Goal: Ask a question

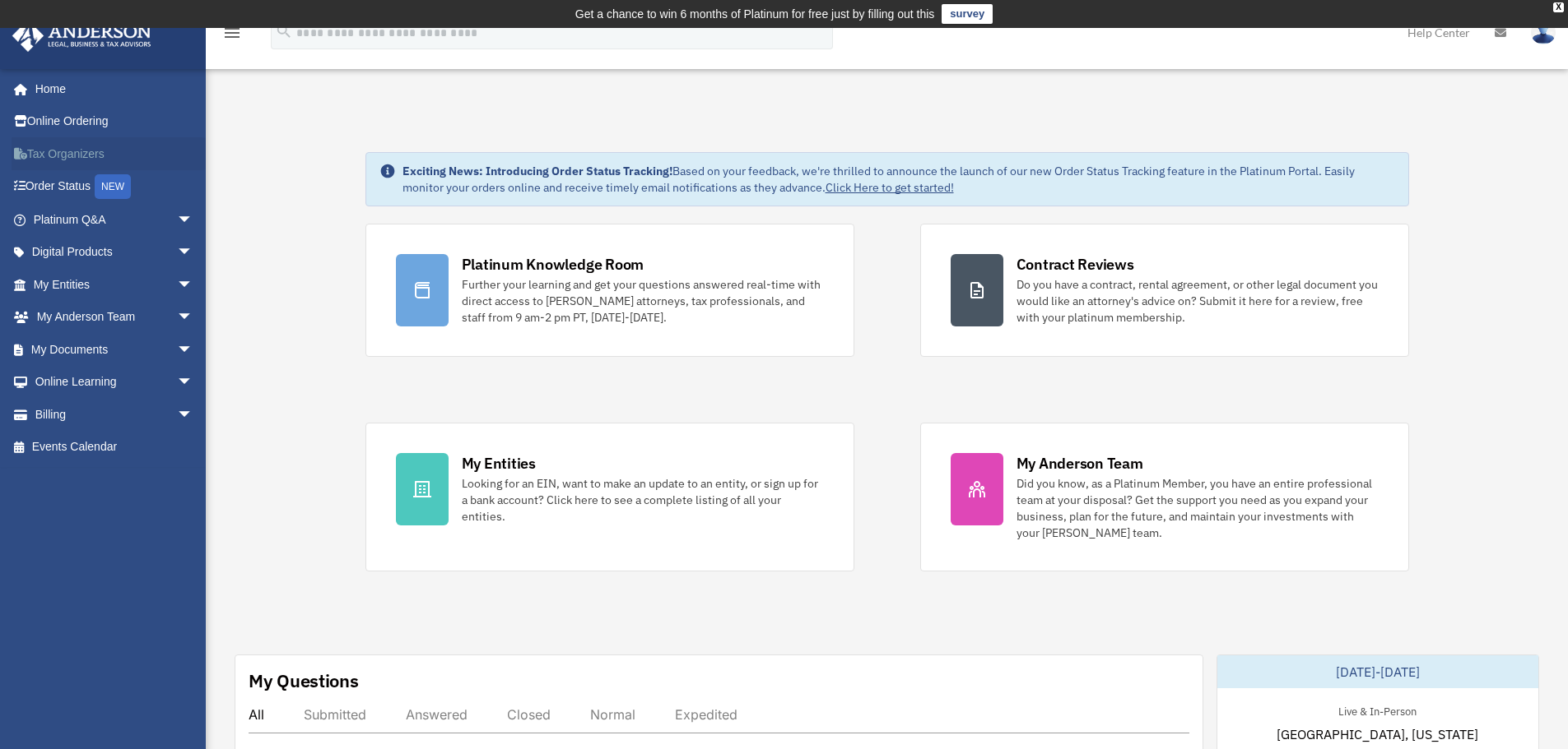
click at [102, 153] on link "Tax Organizers" at bounding box center [115, 153] width 207 height 33
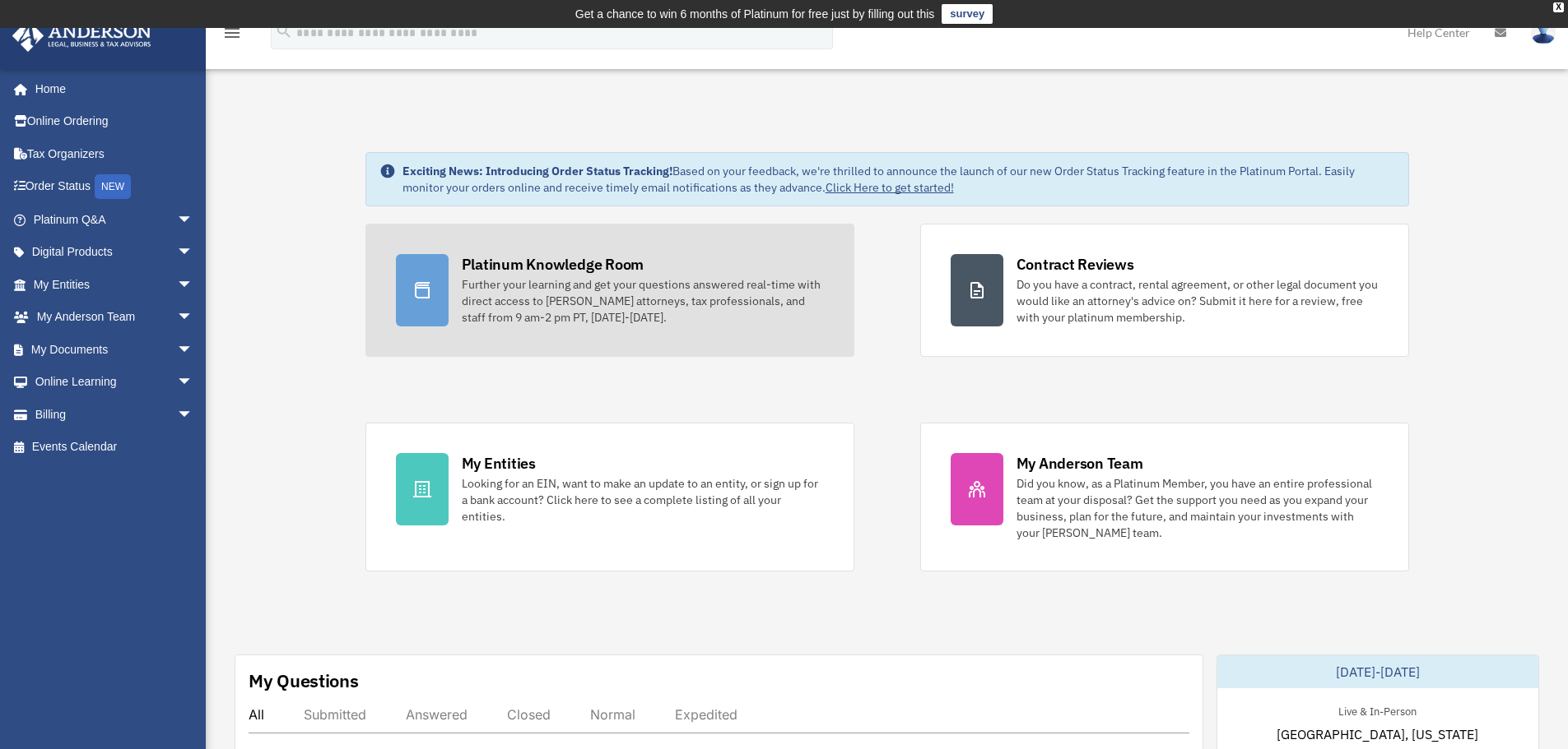
click at [594, 289] on div "Further your learning and get your questions answered real-time with direct acc…" at bounding box center [643, 302] width 362 height 50
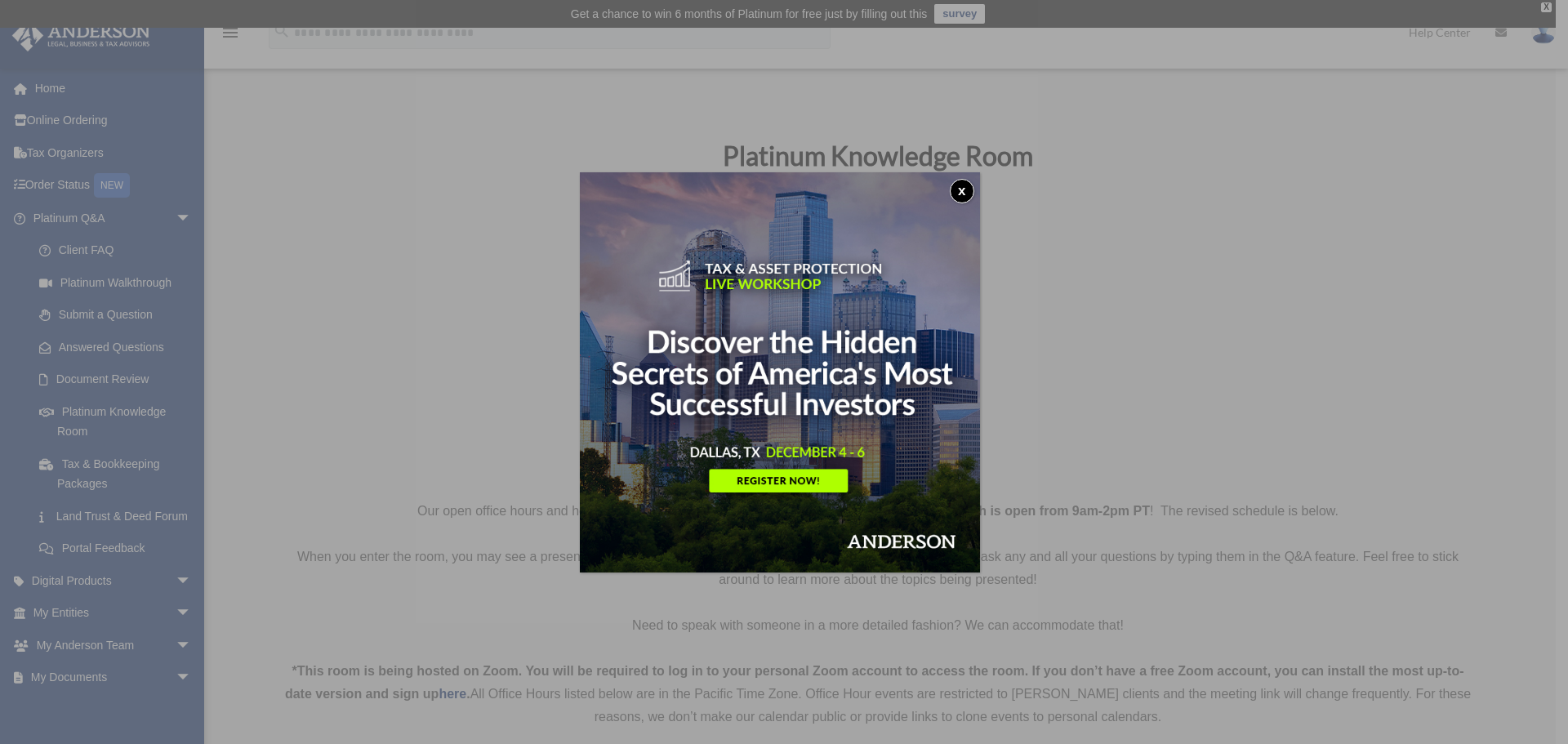
click at [967, 189] on button "x" at bounding box center [962, 191] width 25 height 25
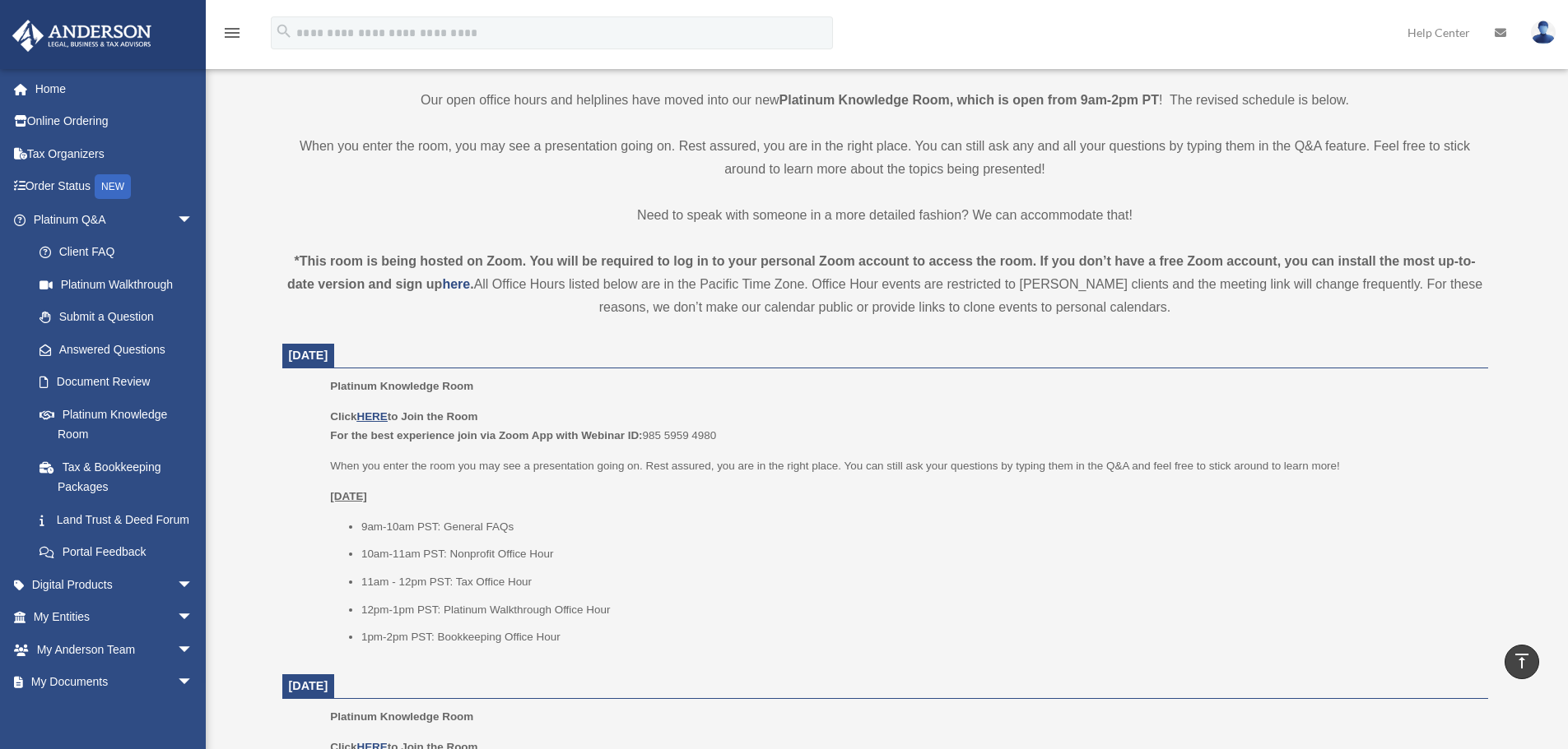
scroll to position [411, 0]
click at [372, 422] on u "HERE" at bounding box center [372, 420] width 31 height 12
drag, startPoint x: 645, startPoint y: 438, endPoint x: 722, endPoint y: 439, distance: 77.0
click at [722, 438] on p "Click HERE to Join the Room For the best experience join via Zoom App with Webi…" at bounding box center [902, 429] width 1145 height 38
copy p "985 5959 4980"
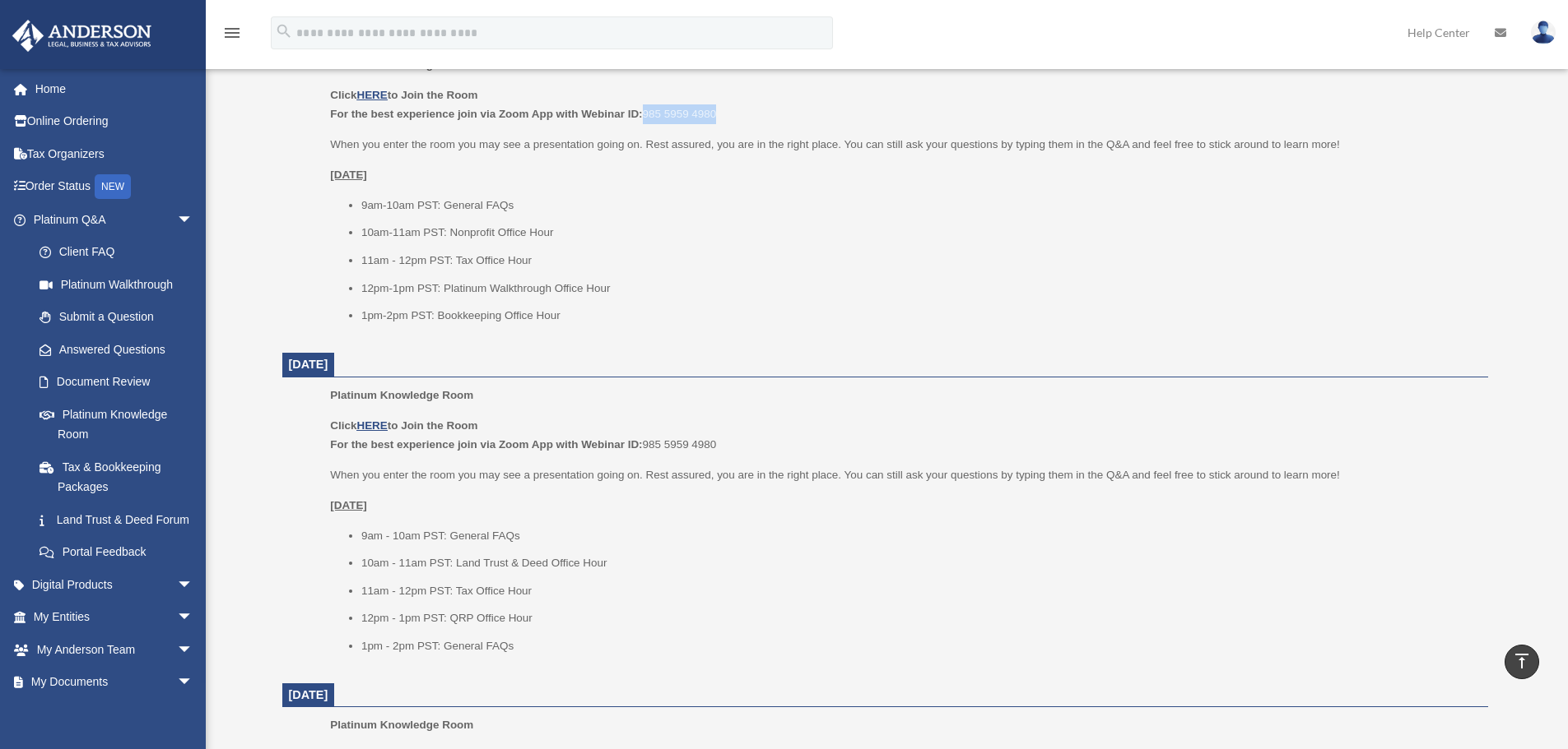
scroll to position [740, 0]
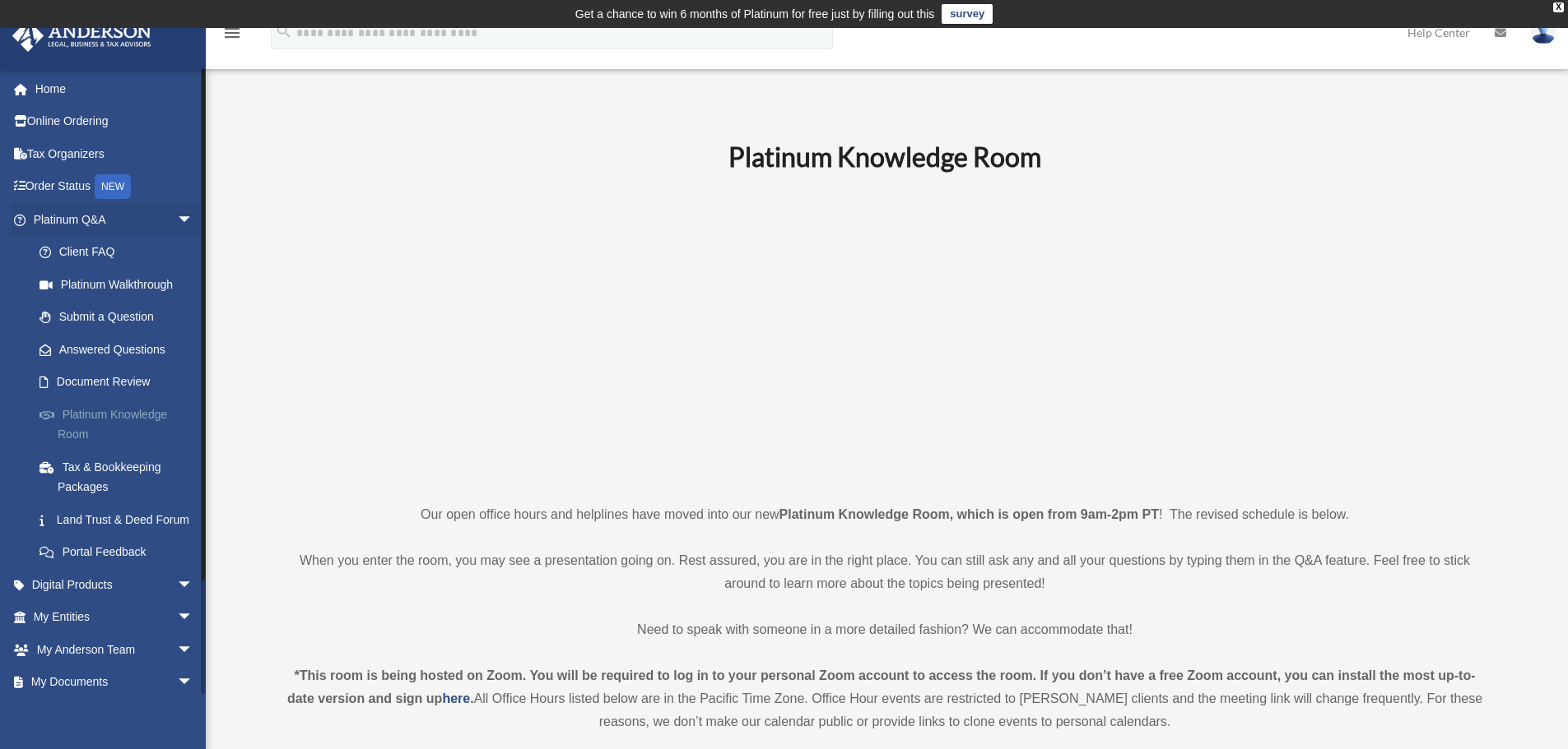
click at [107, 416] on link "Platinum Knowledge Room" at bounding box center [121, 424] width 196 height 53
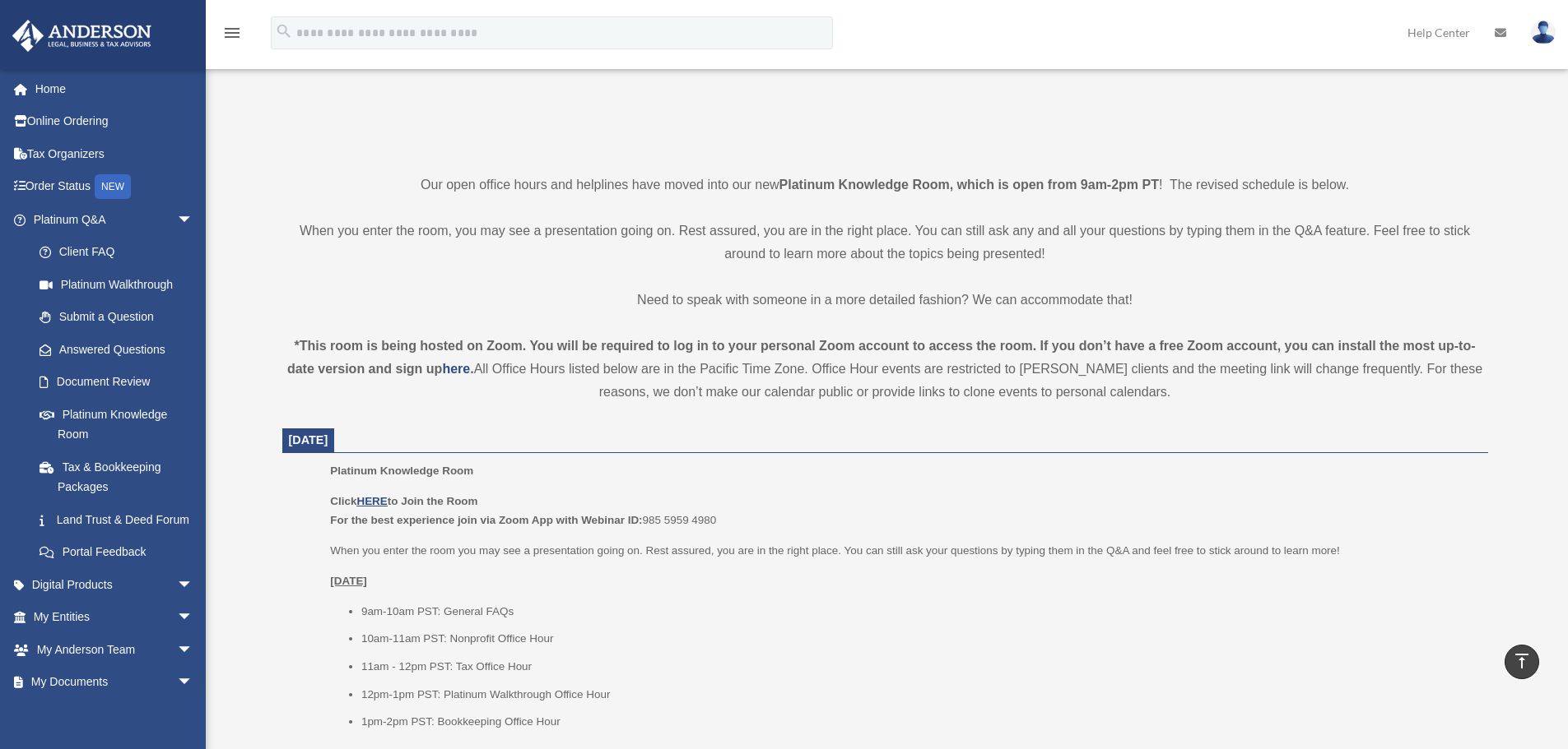
scroll to position [329, 0]
click at [107, 316] on link "Submit a Question" at bounding box center [121, 317] width 196 height 33
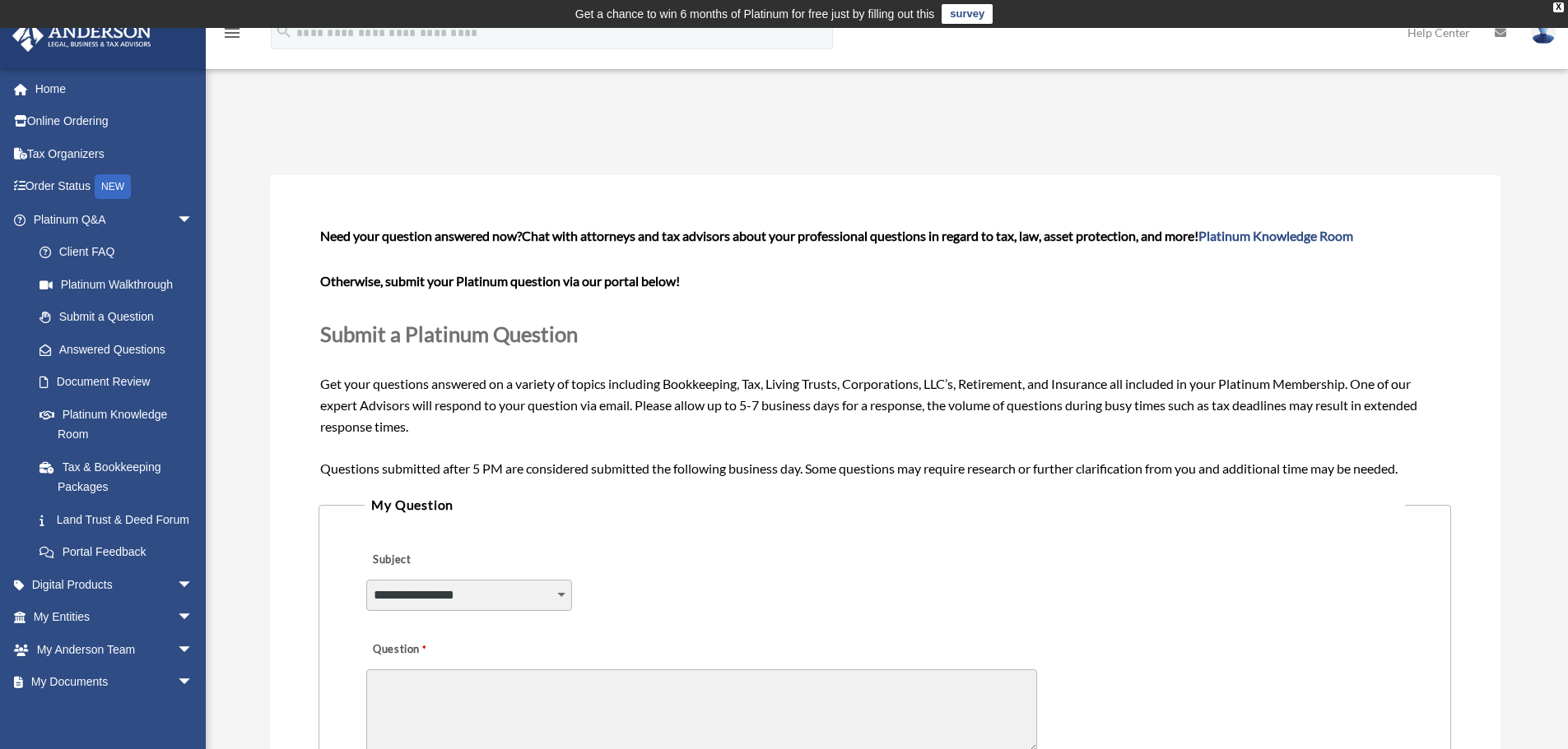
click at [560, 594] on select "**********" at bounding box center [469, 595] width 206 height 32
select select "******"
click at [366, 579] on select "**********" at bounding box center [469, 595] width 206 height 32
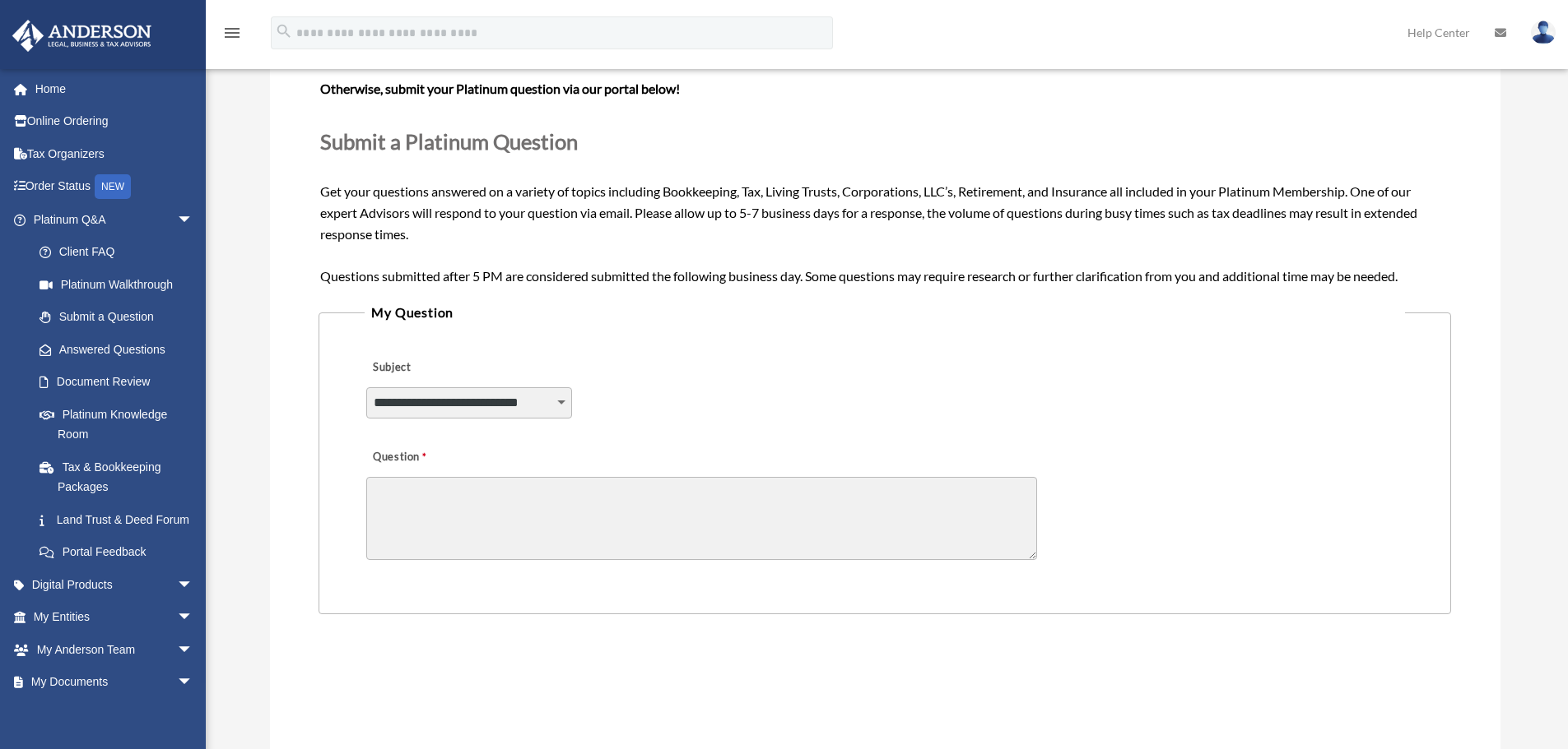
scroll to position [247, 0]
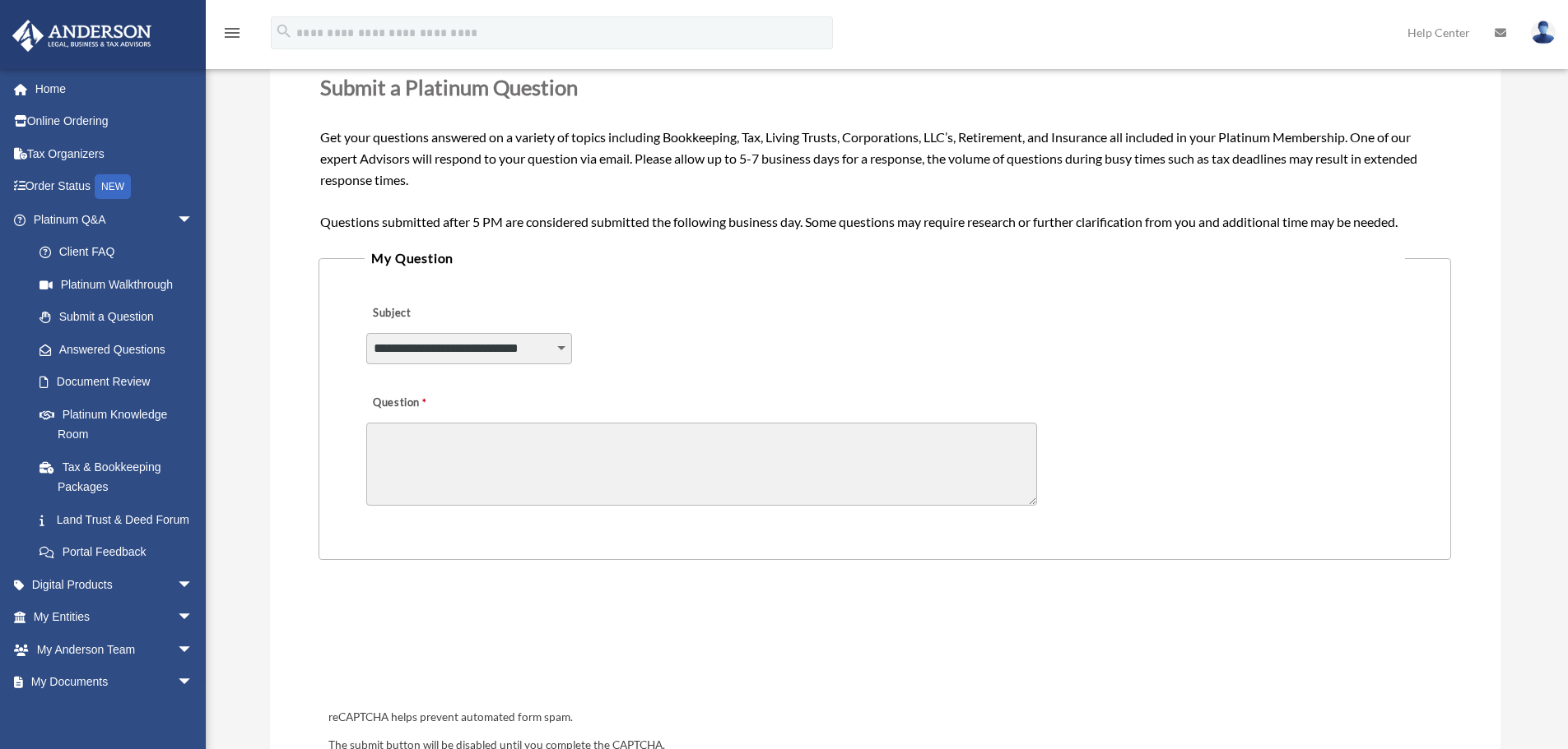
click at [405, 447] on textarea "Question" at bounding box center [702, 464] width 671 height 83
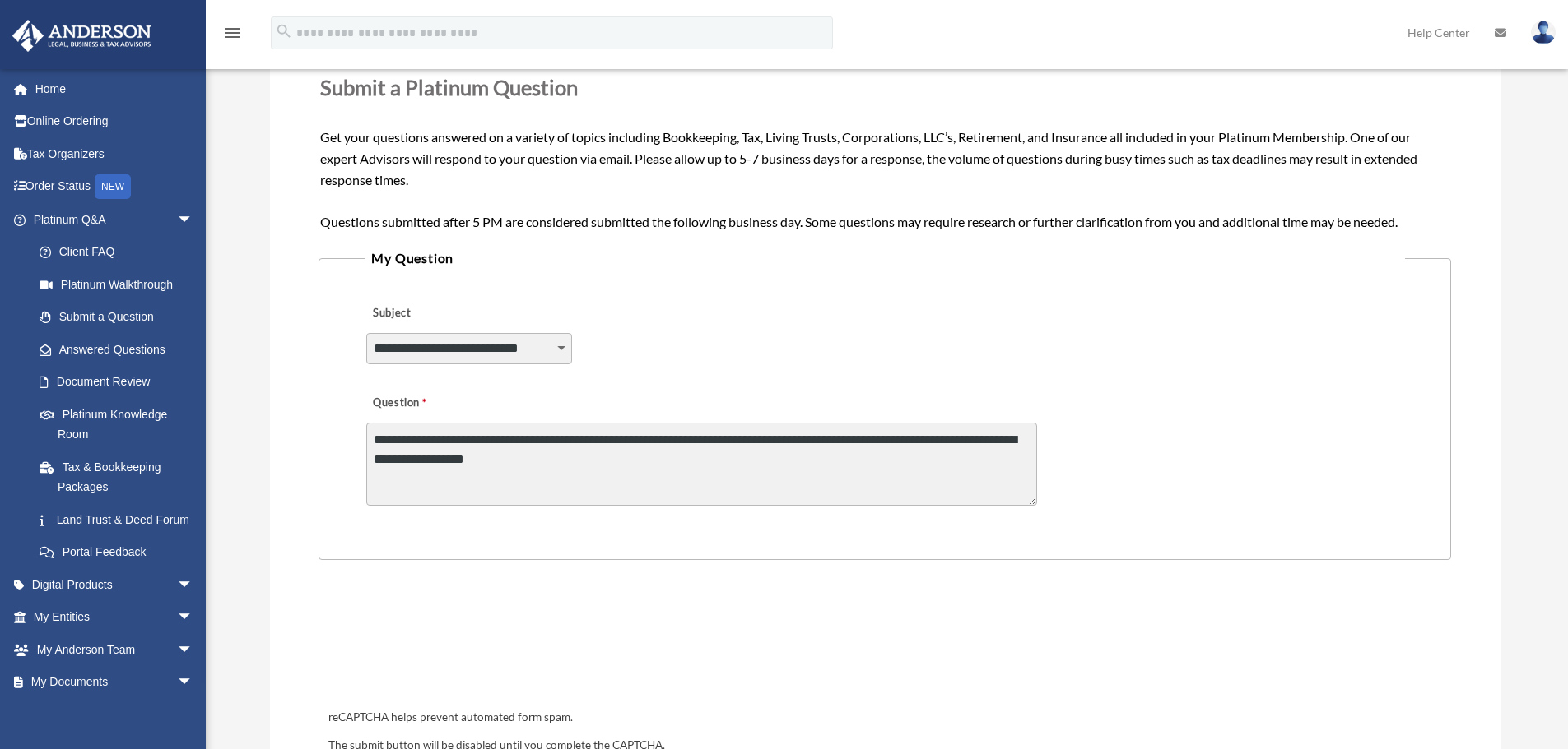
click at [571, 463] on textarea "**********" at bounding box center [702, 464] width 671 height 83
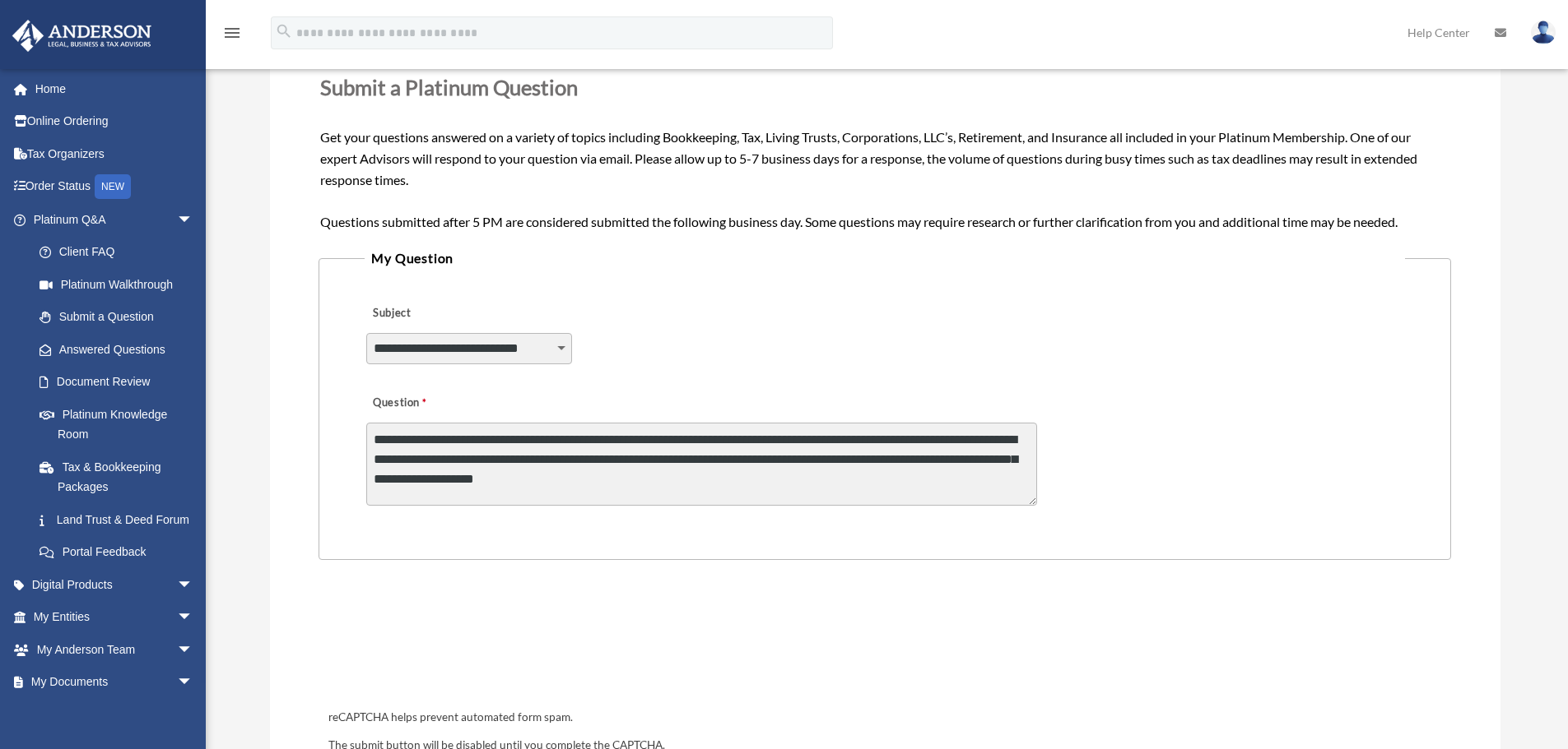
type textarea "**********"
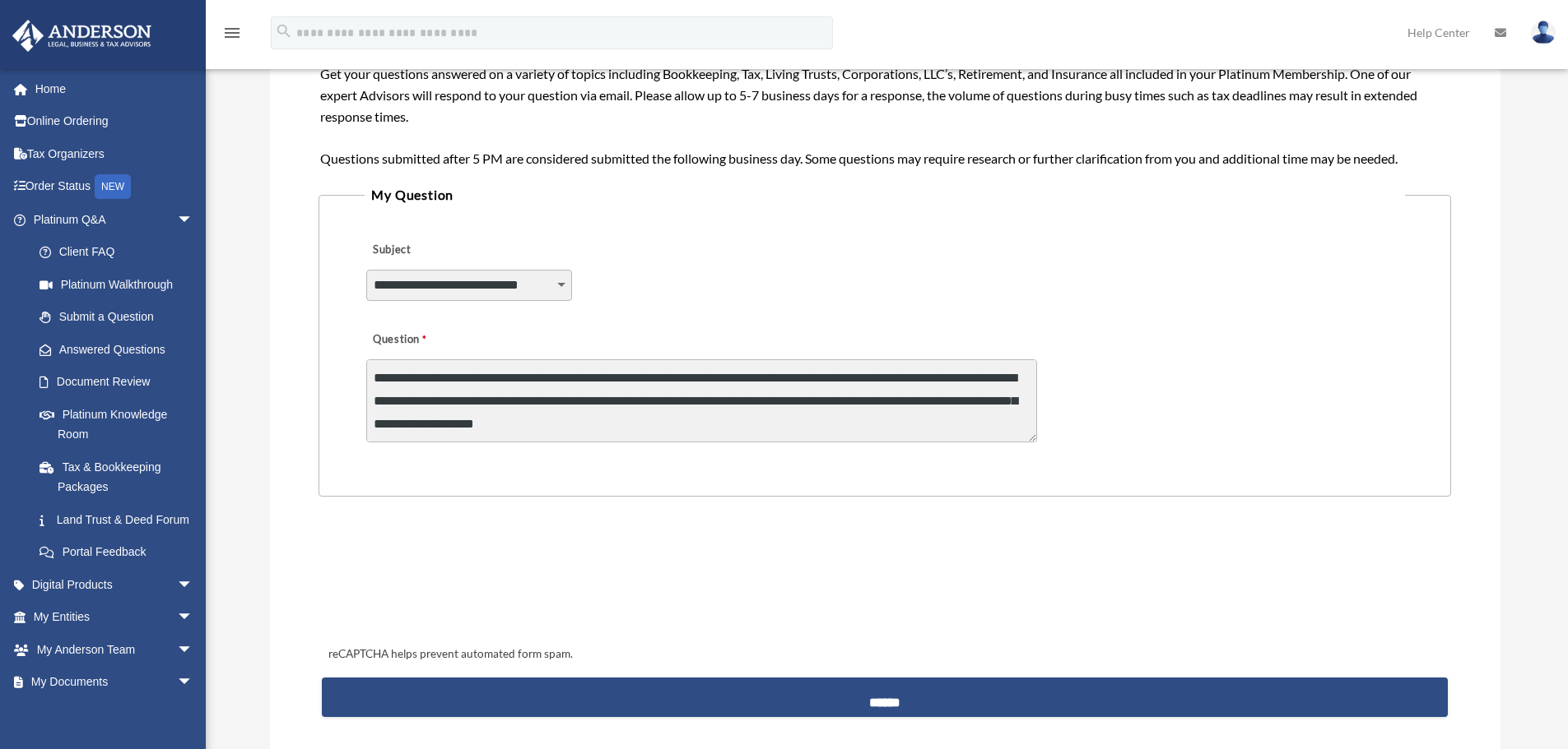
scroll to position [493, 0]
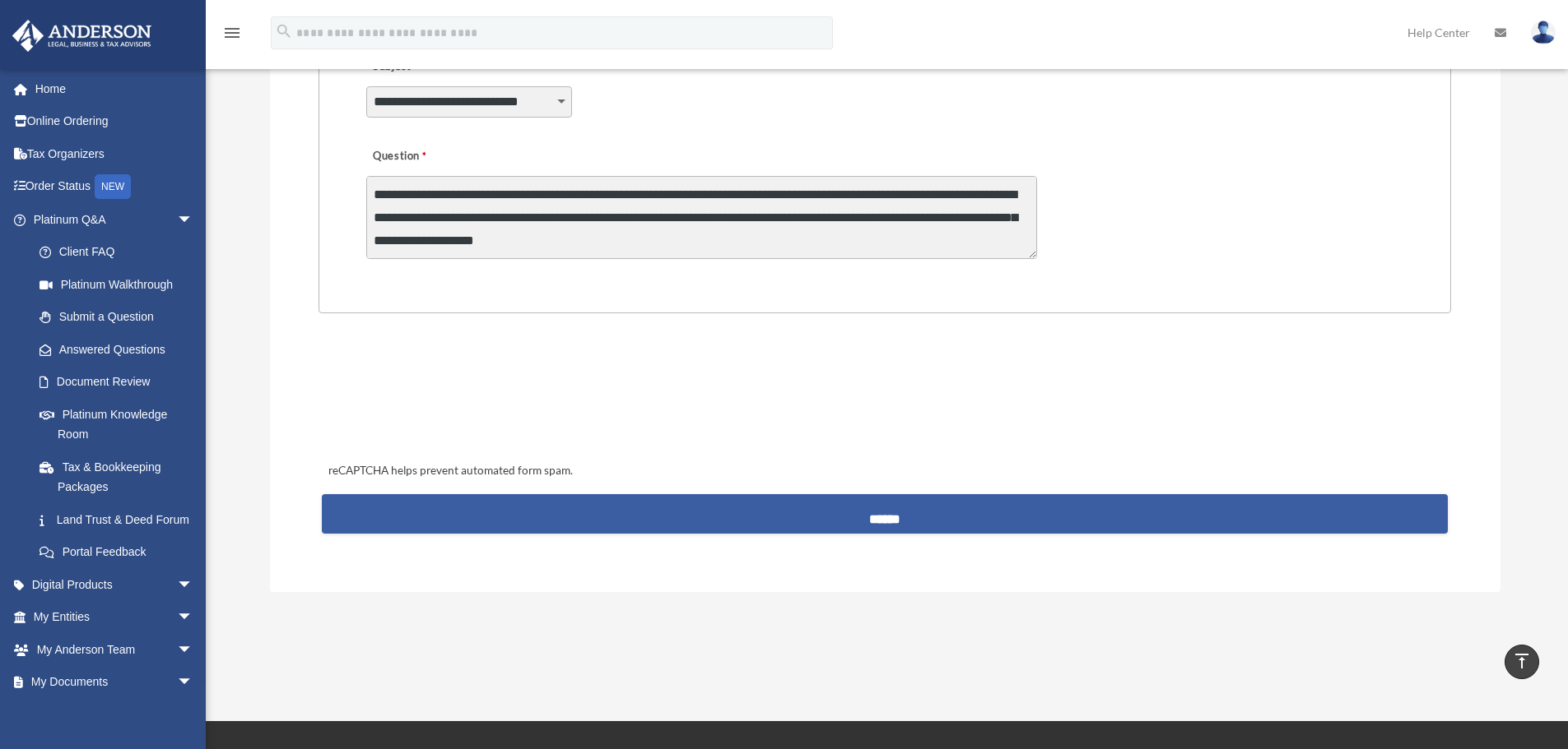
click at [897, 515] on input "******" at bounding box center [885, 513] width 1125 height 39
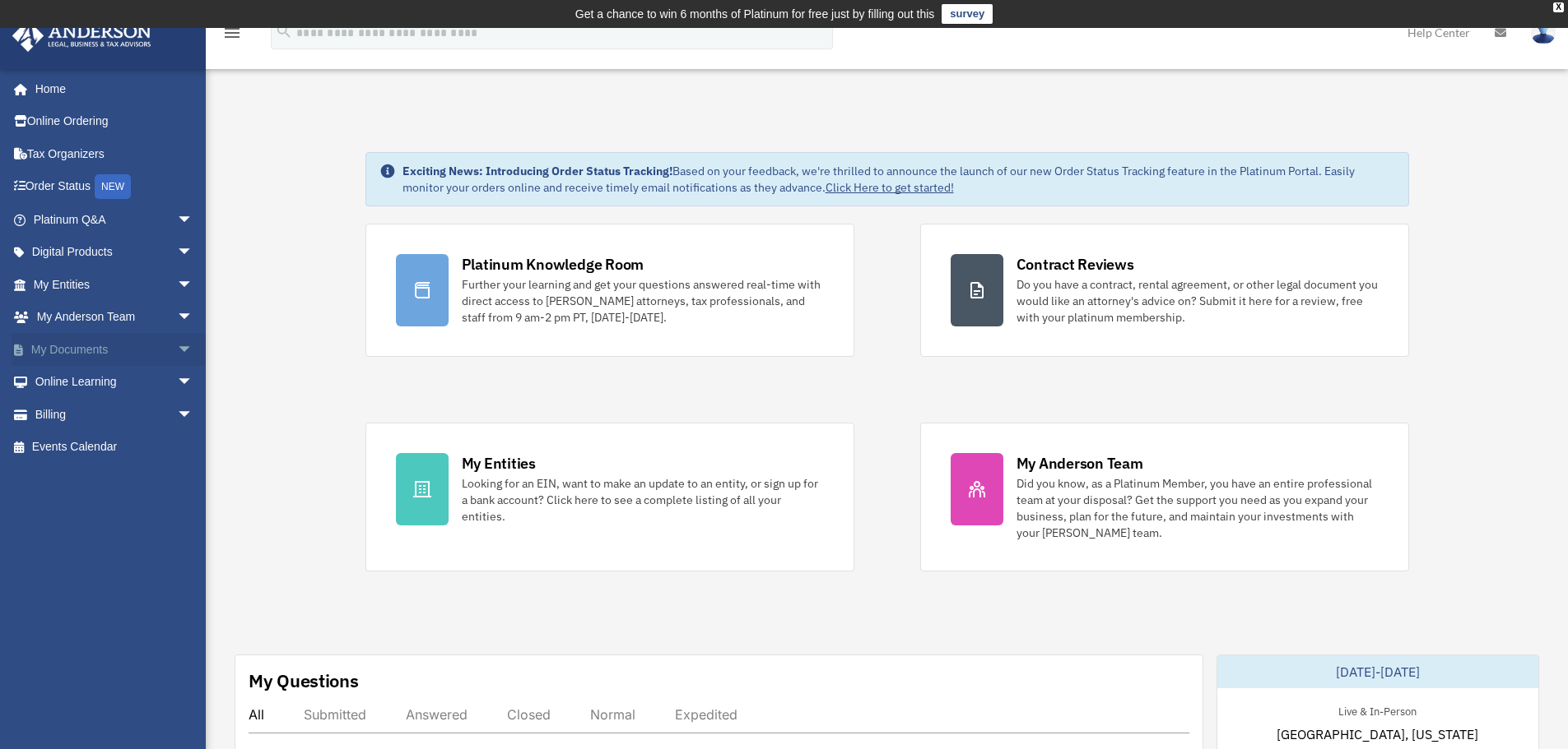
click at [177, 351] on span "arrow_drop_down" at bounding box center [194, 350] width 33 height 34
click at [177, 511] on span "arrow_drop_down" at bounding box center [194, 512] width 33 height 34
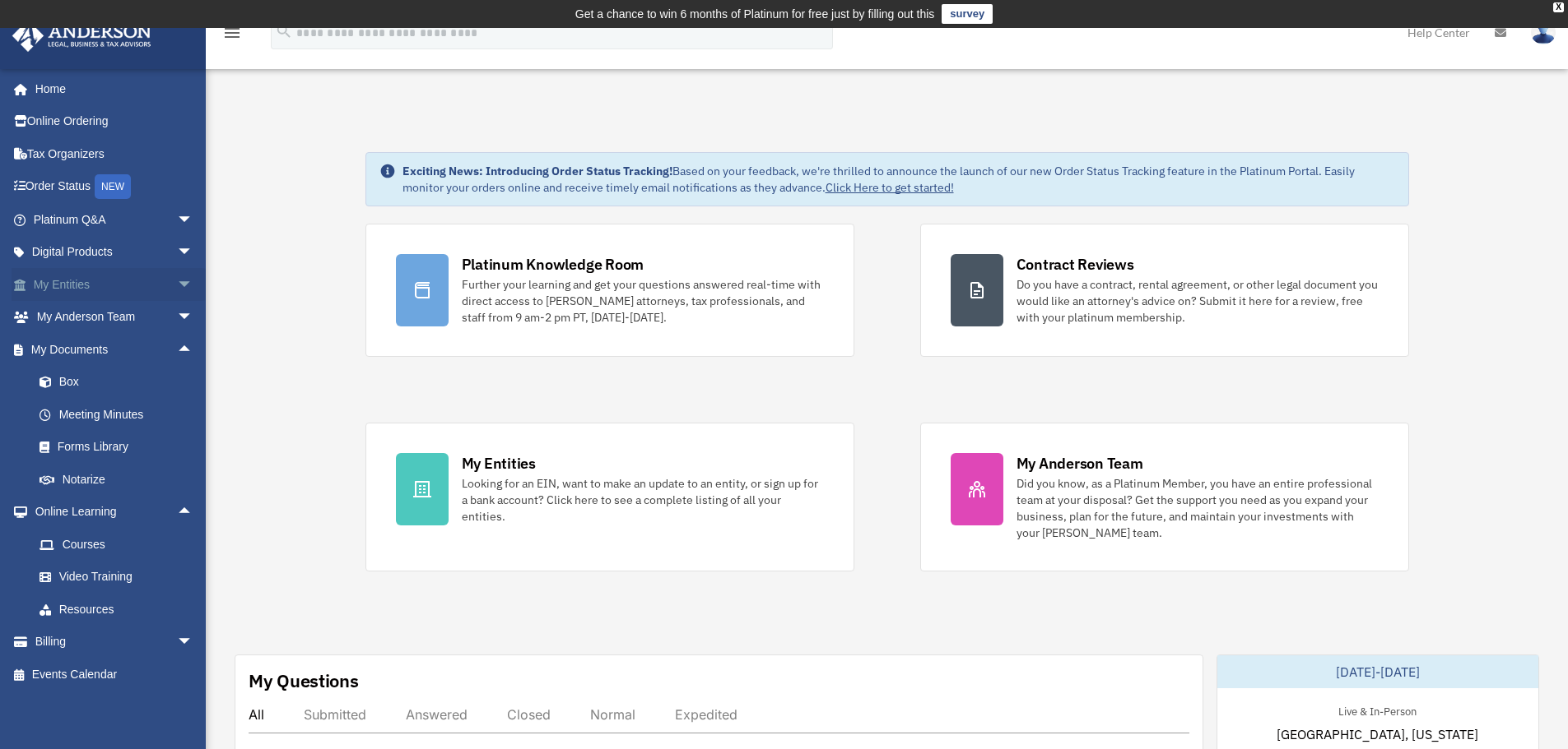
click at [177, 284] on span "arrow_drop_down" at bounding box center [194, 284] width 33 height 34
click at [132, 443] on link "My Blueprint" at bounding box center [121, 447] width 196 height 33
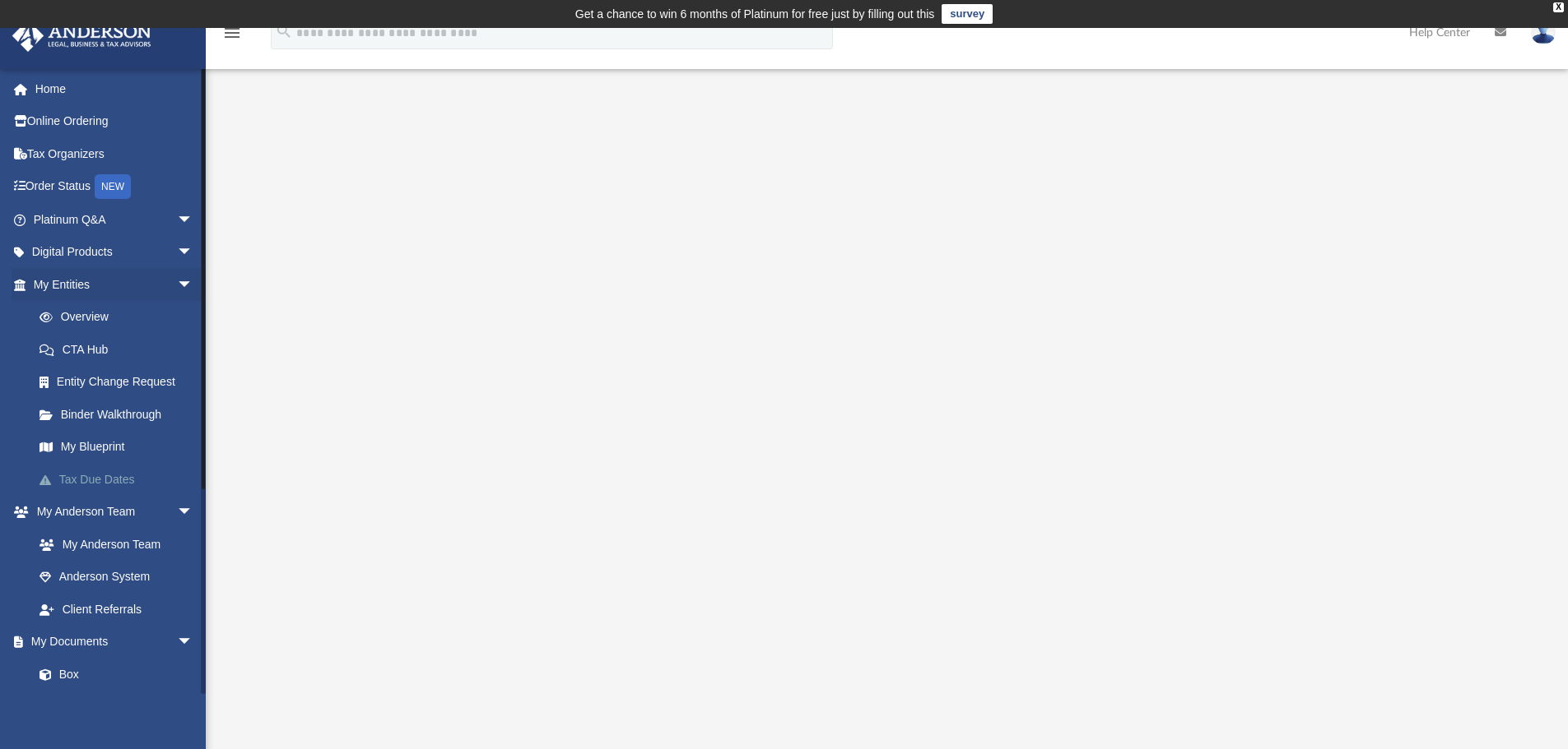
click at [100, 480] on link "Tax Due Dates" at bounding box center [121, 479] width 196 height 33
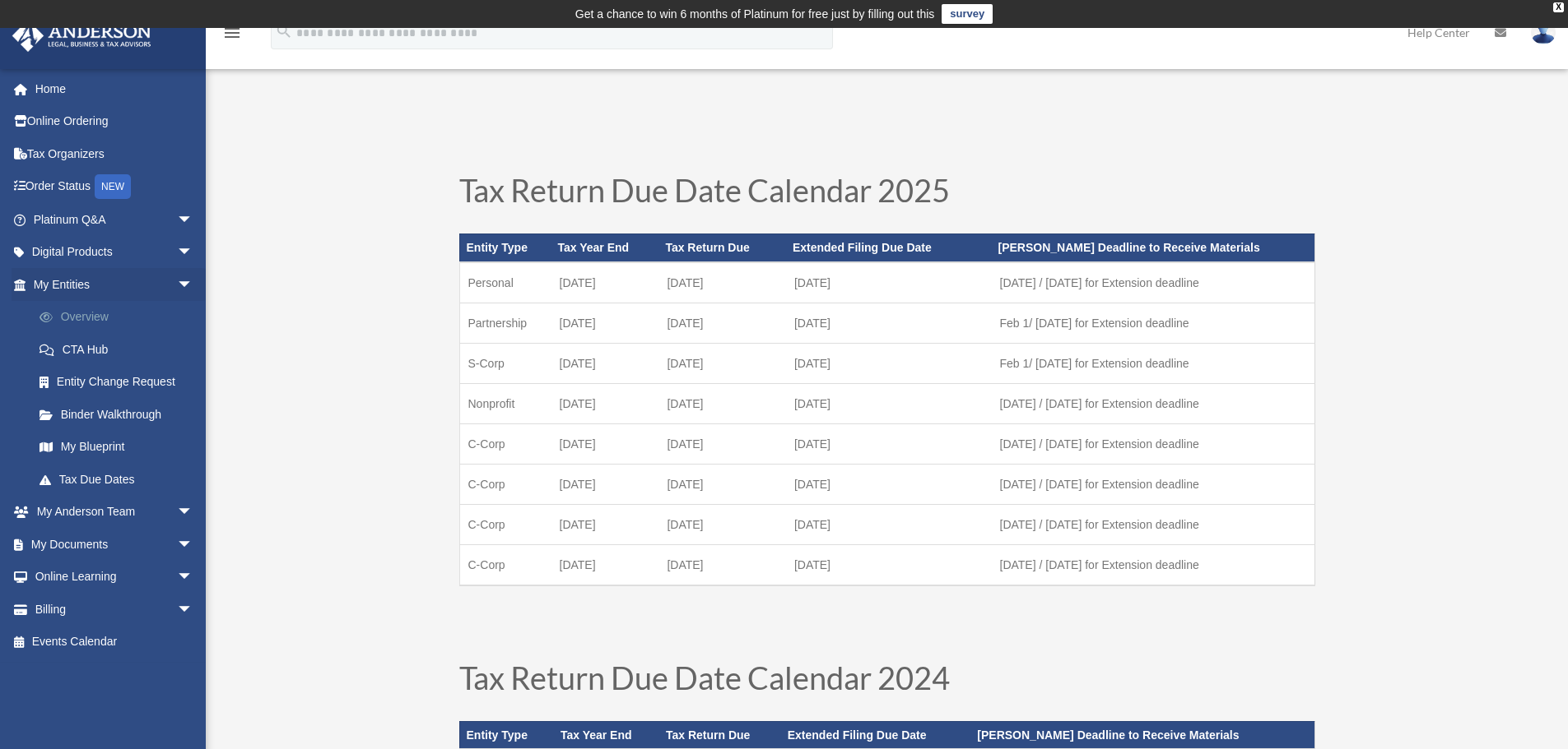
click at [100, 320] on link "Overview" at bounding box center [121, 317] width 196 height 33
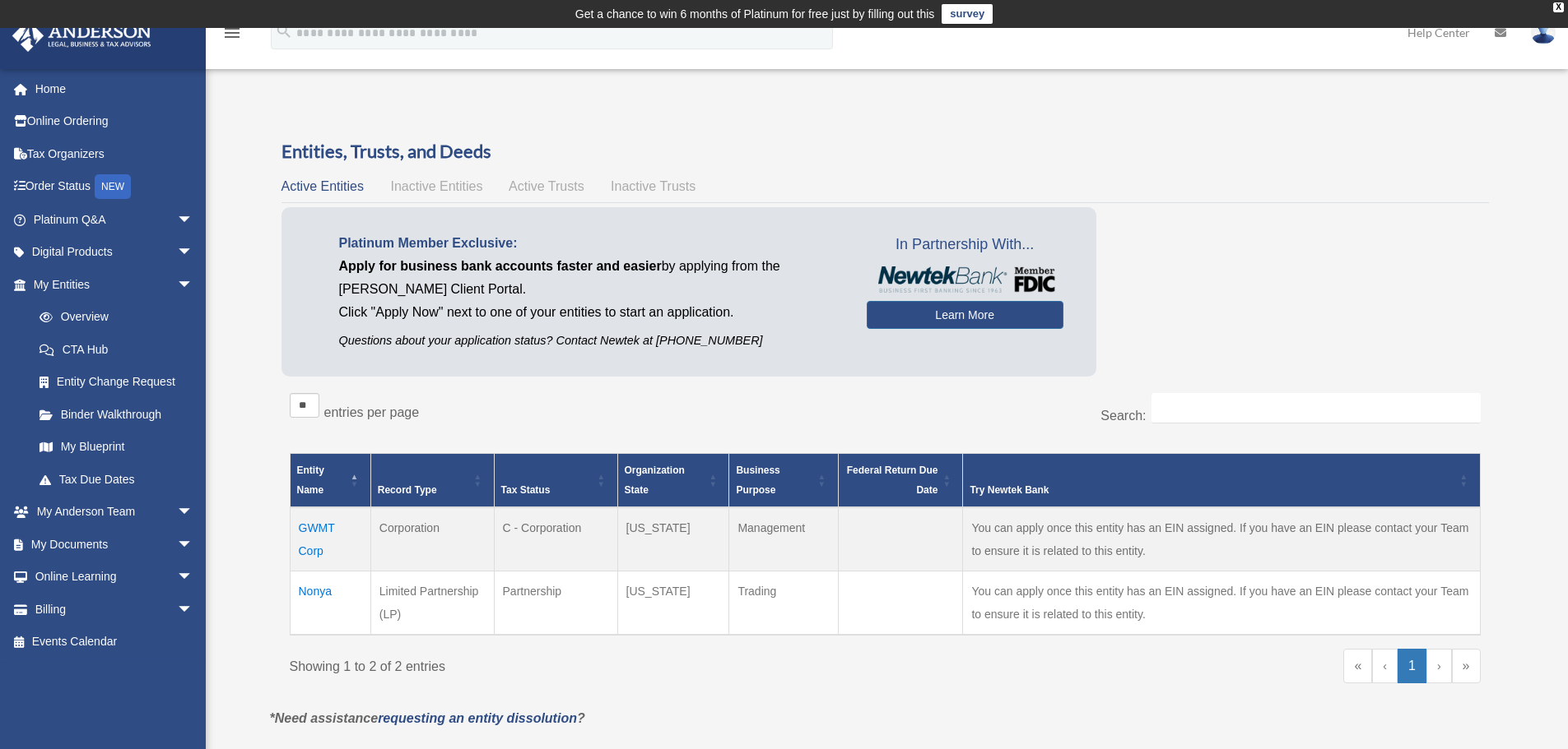
click at [319, 527] on td "GWMT Corp" at bounding box center [330, 539] width 81 height 64
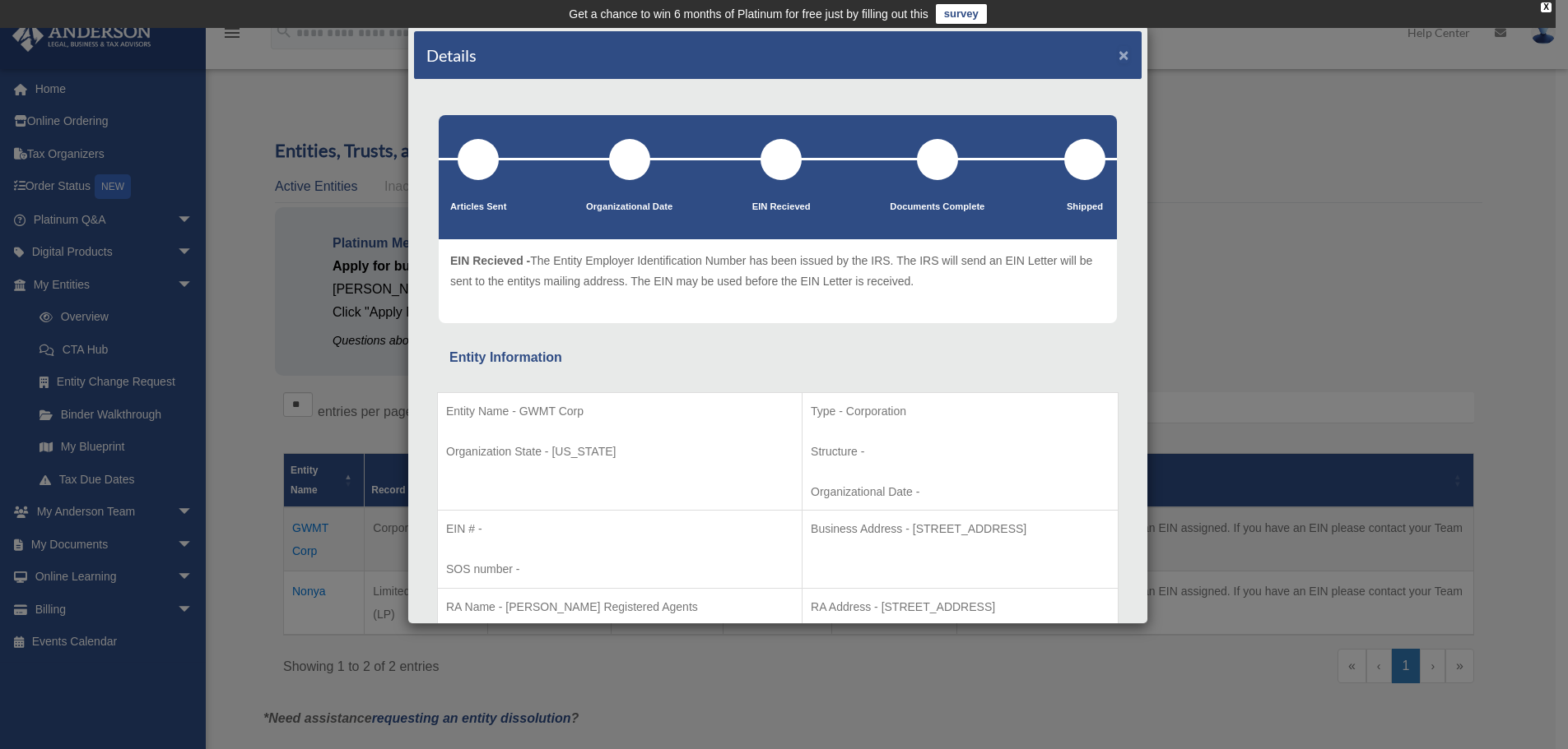
click at [1118, 50] on button "×" at bounding box center [1123, 55] width 11 height 17
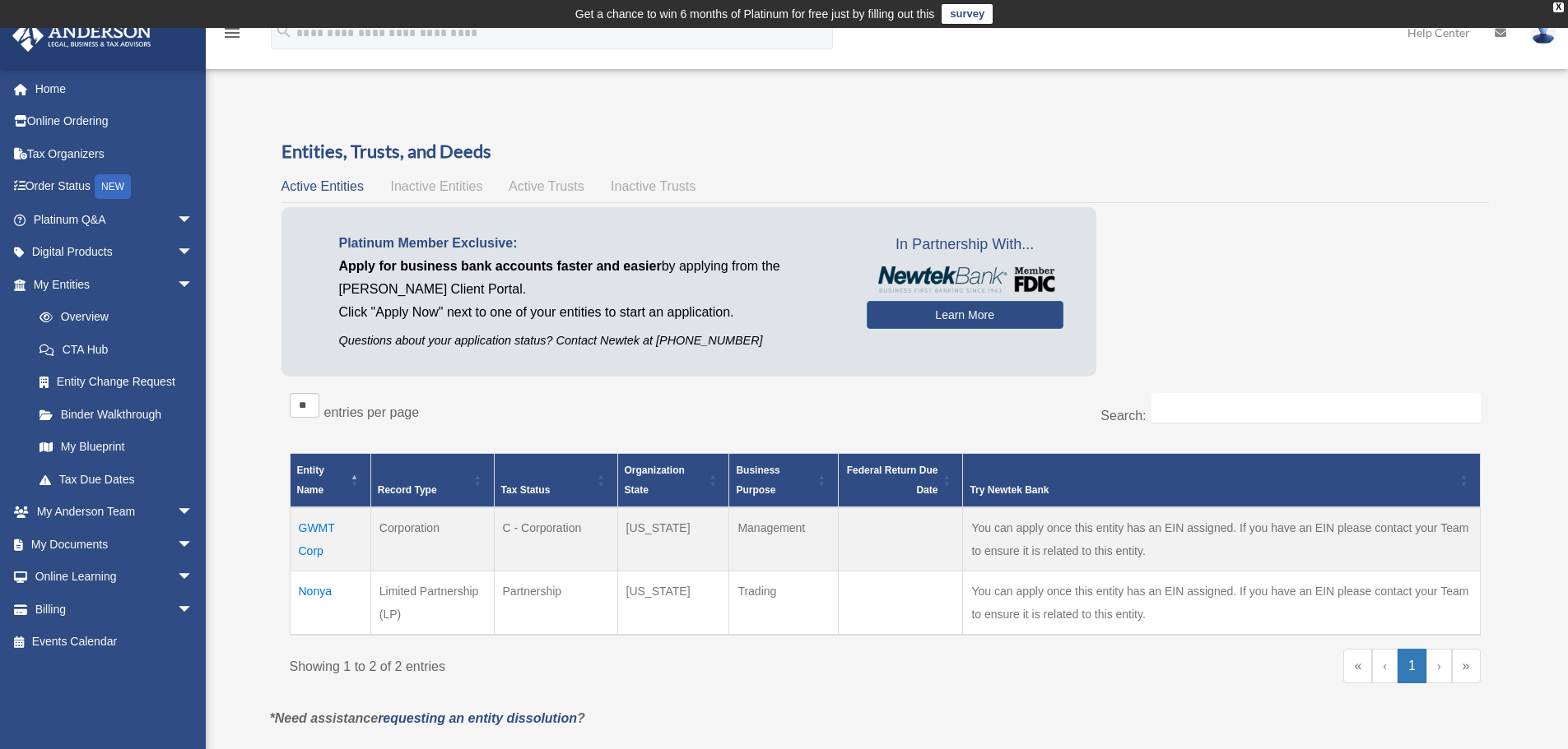
click at [317, 592] on td "Nonya" at bounding box center [330, 603] width 81 height 64
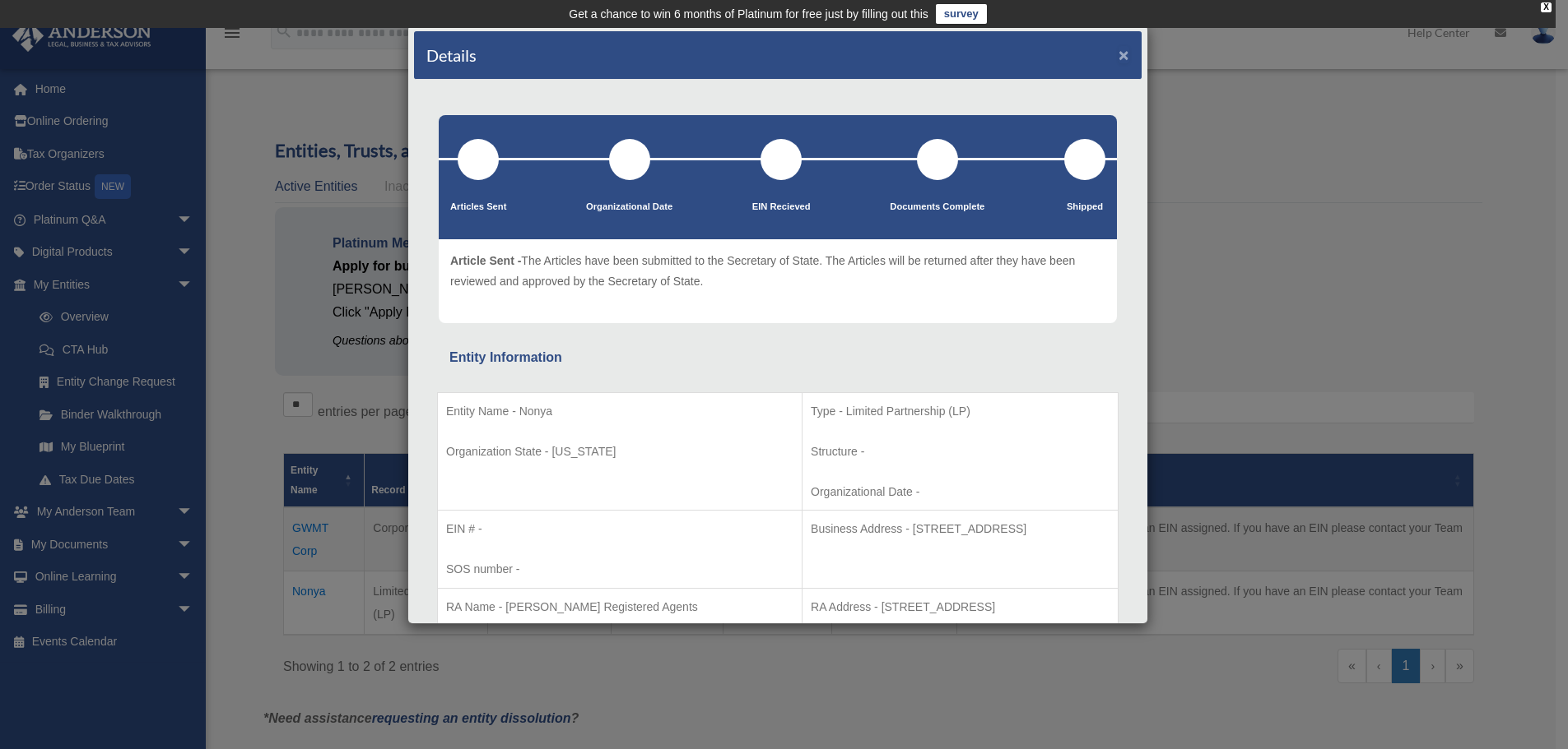
click at [1118, 54] on button "×" at bounding box center [1123, 55] width 11 height 17
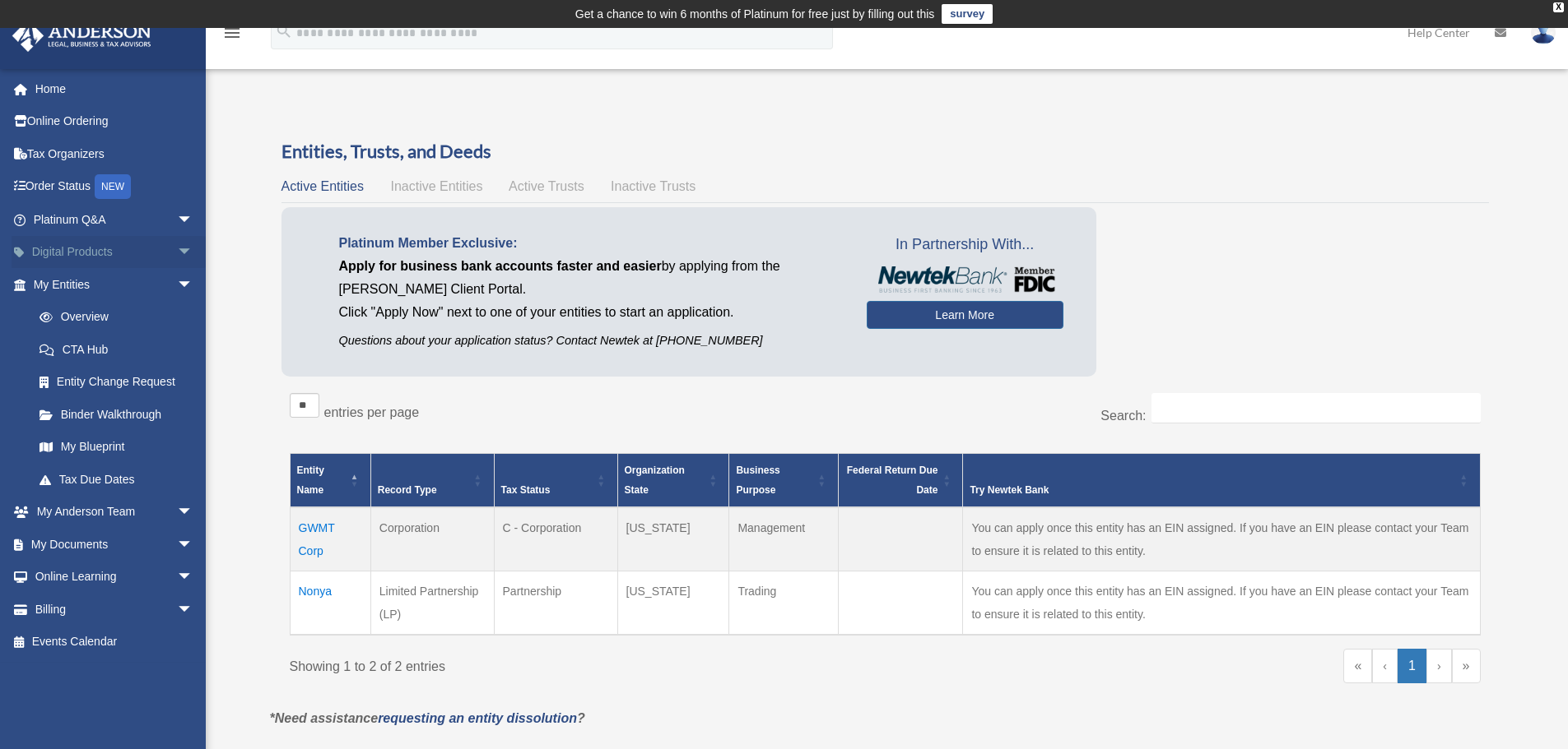
click at [177, 250] on span "arrow_drop_down" at bounding box center [194, 252] width 33 height 34
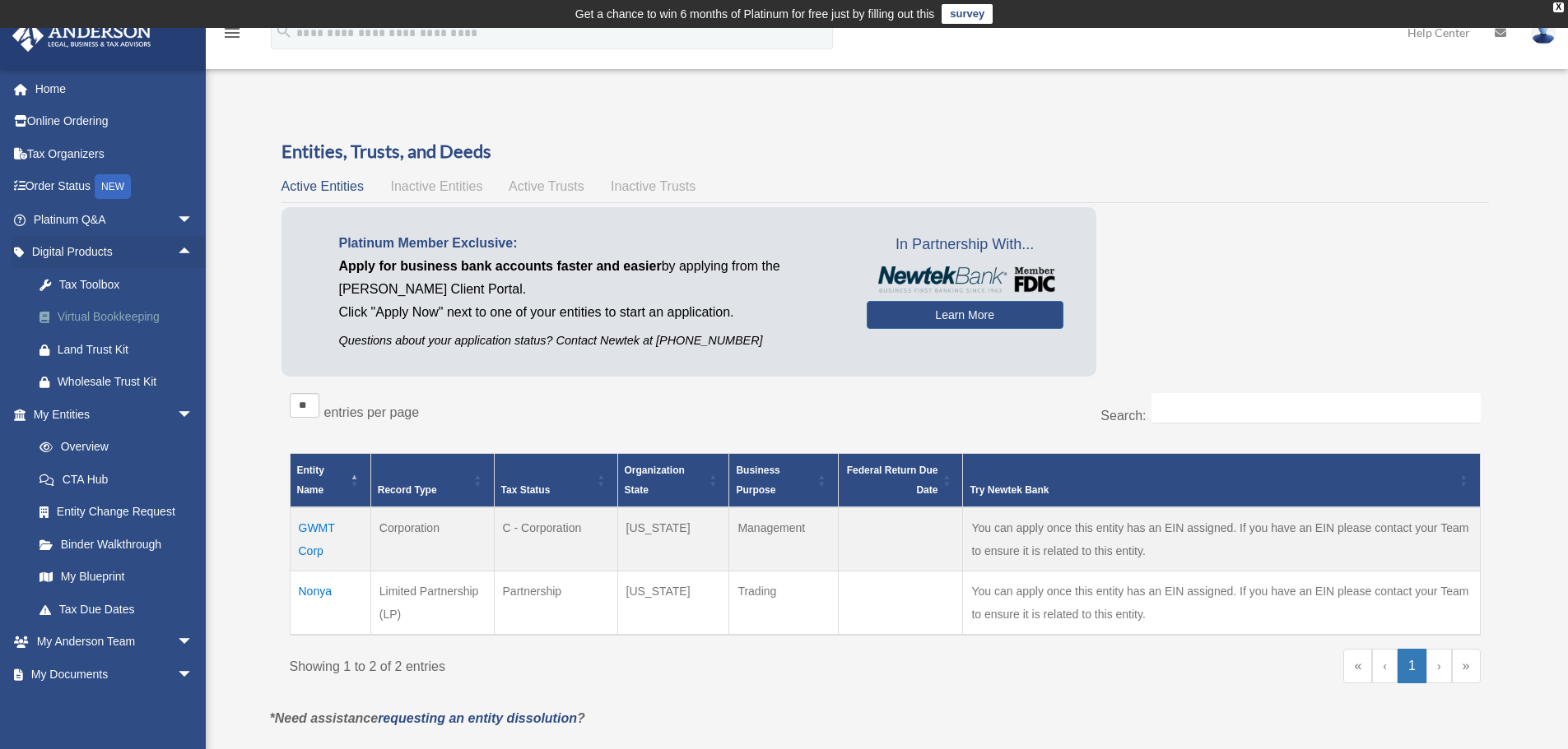
click at [138, 316] on div "Virtual Bookkeeping" at bounding box center [127, 316] width 140 height 20
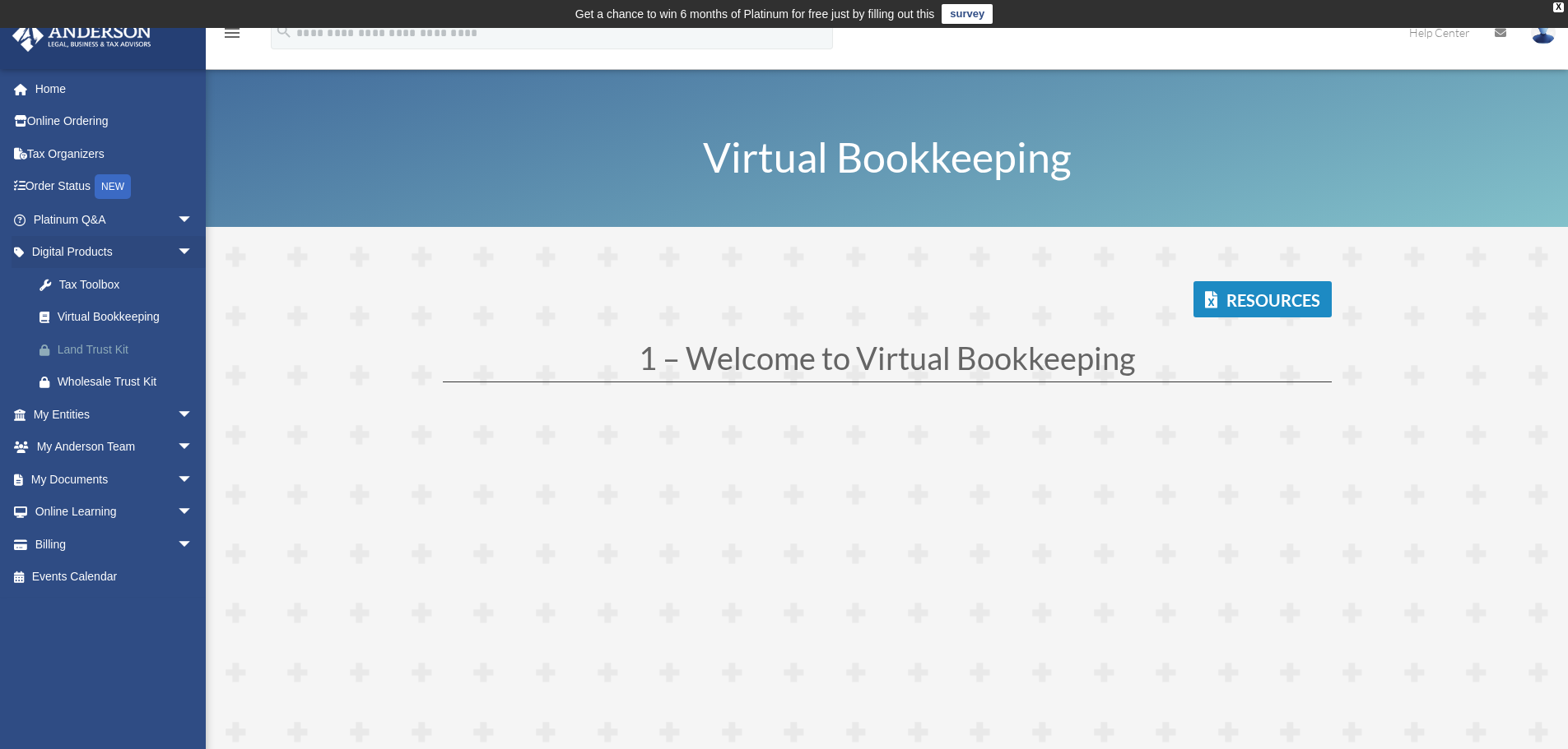
click at [113, 347] on div "Land Trust Kit" at bounding box center [127, 350] width 140 height 20
click at [177, 445] on span "arrow_drop_down" at bounding box center [194, 447] width 33 height 34
click at [157, 478] on link "My Anderson Team" at bounding box center [121, 479] width 196 height 33
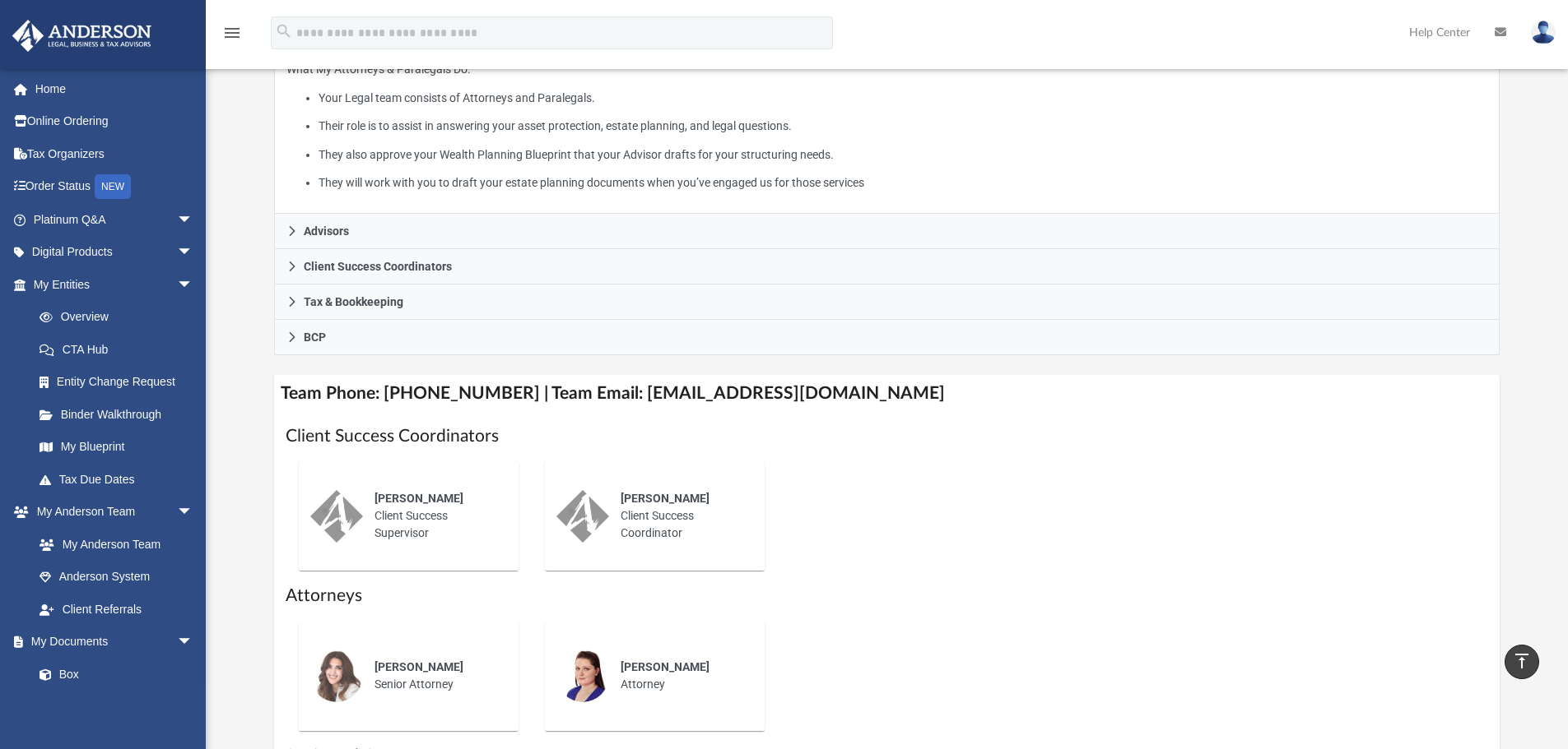
scroll to position [329, 0]
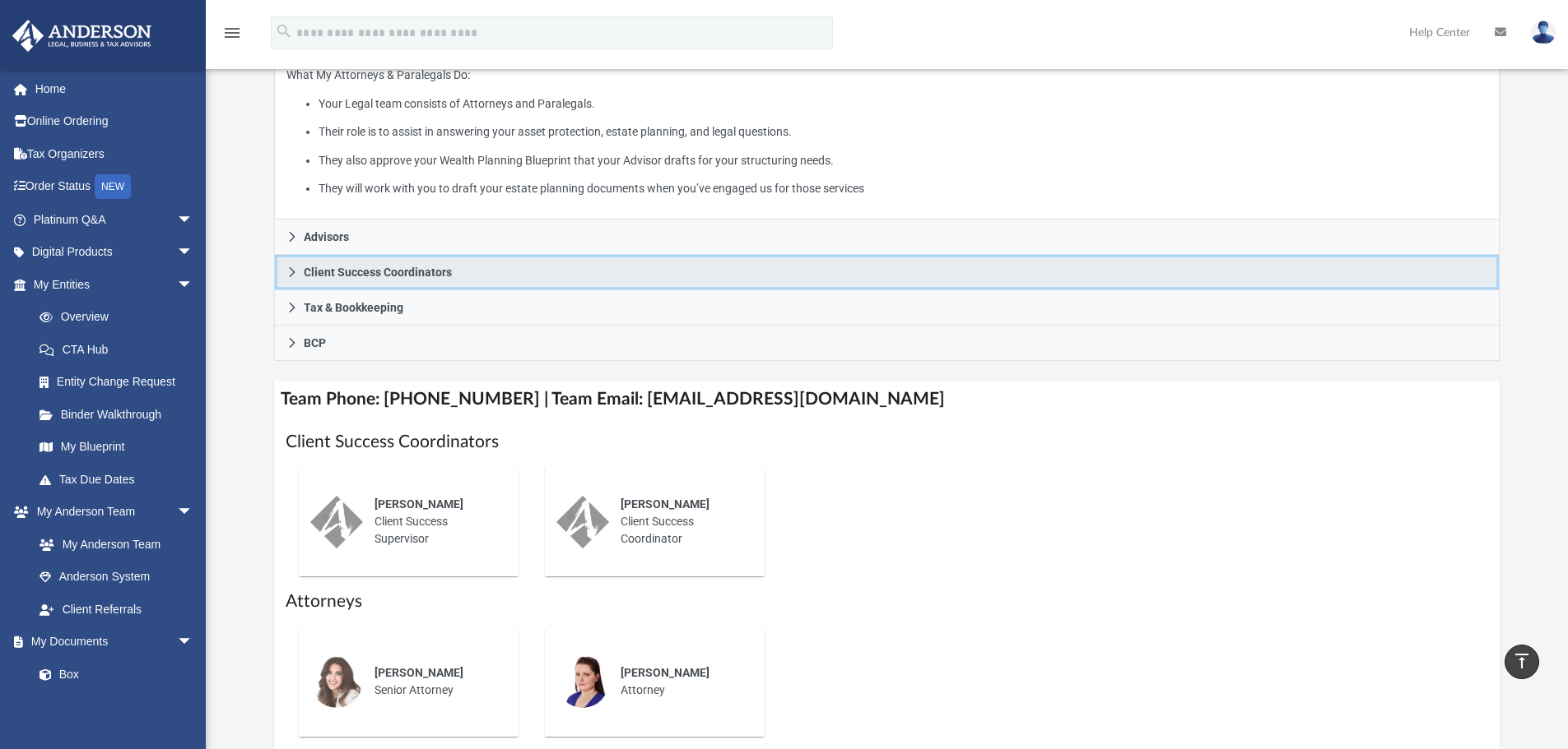
click at [289, 275] on icon at bounding box center [292, 272] width 12 height 11
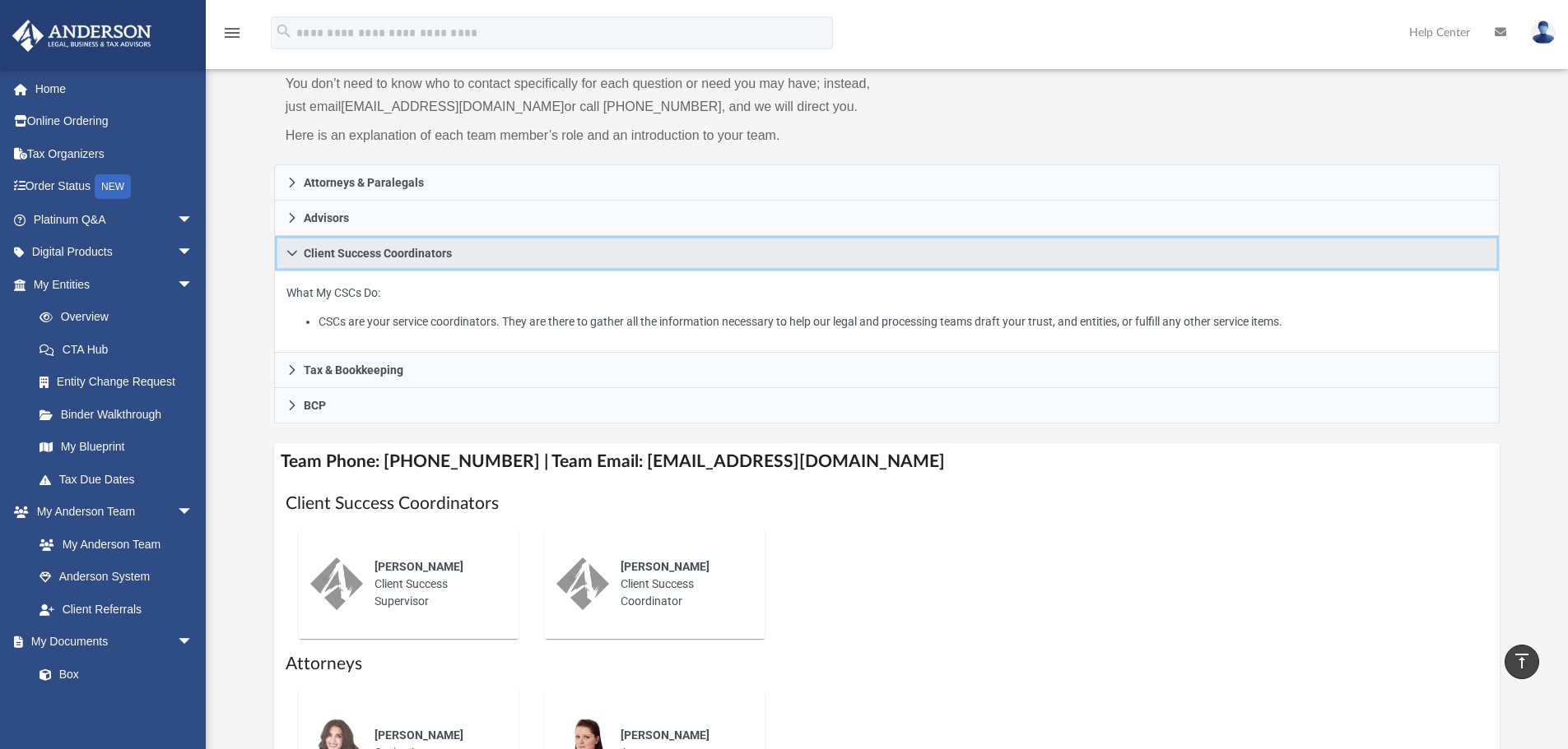
scroll to position [165, 0]
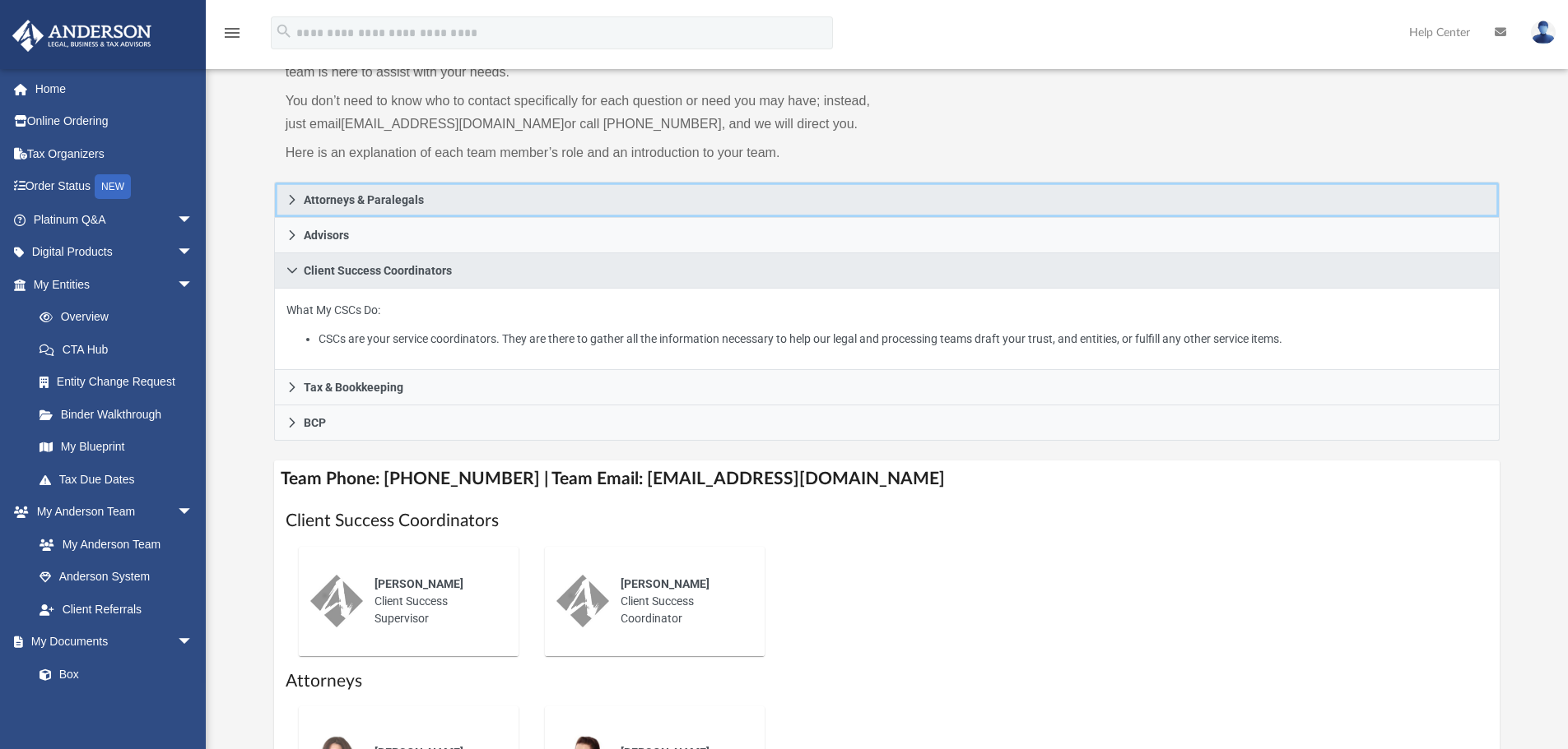
click at [288, 202] on icon at bounding box center [292, 200] width 12 height 11
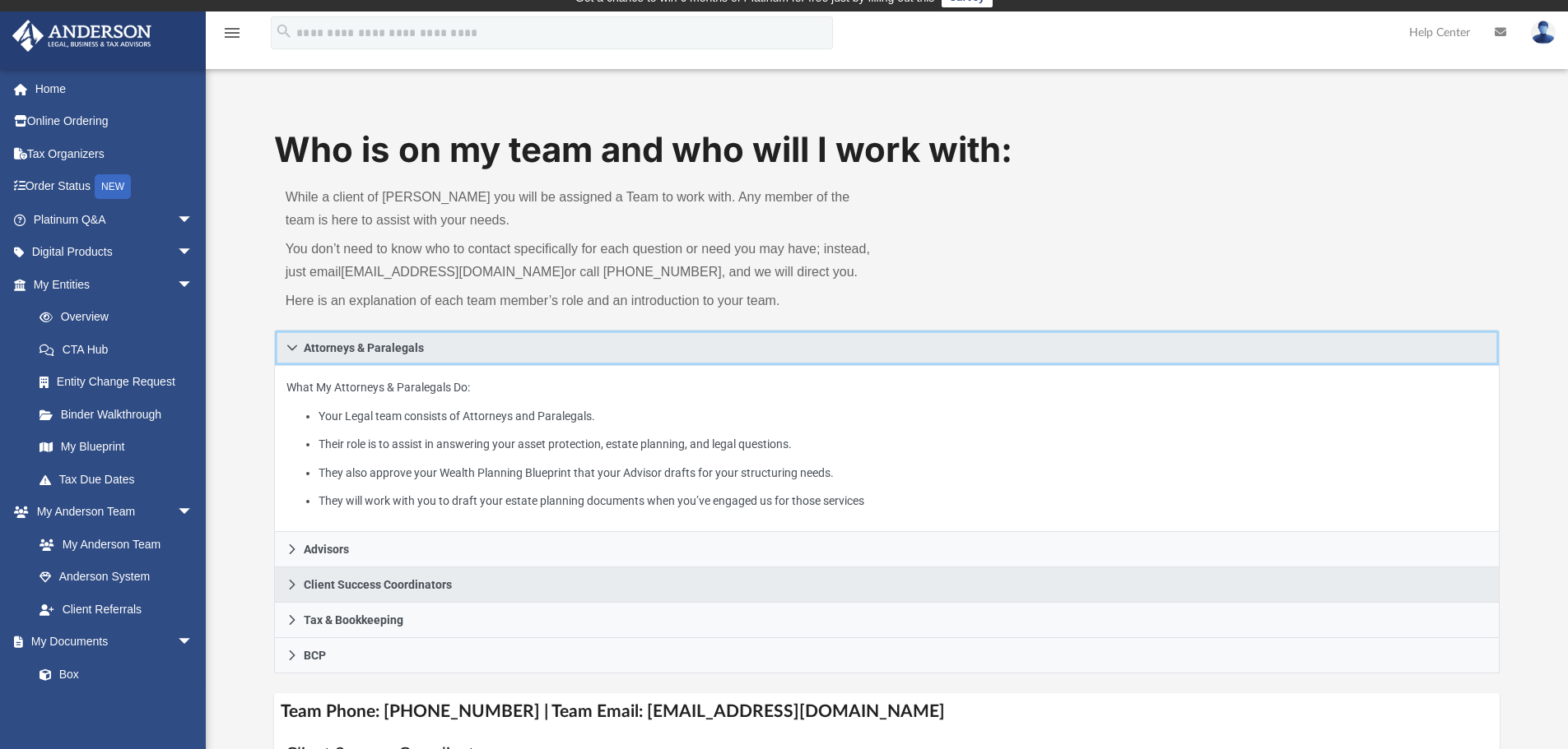
scroll to position [0, 0]
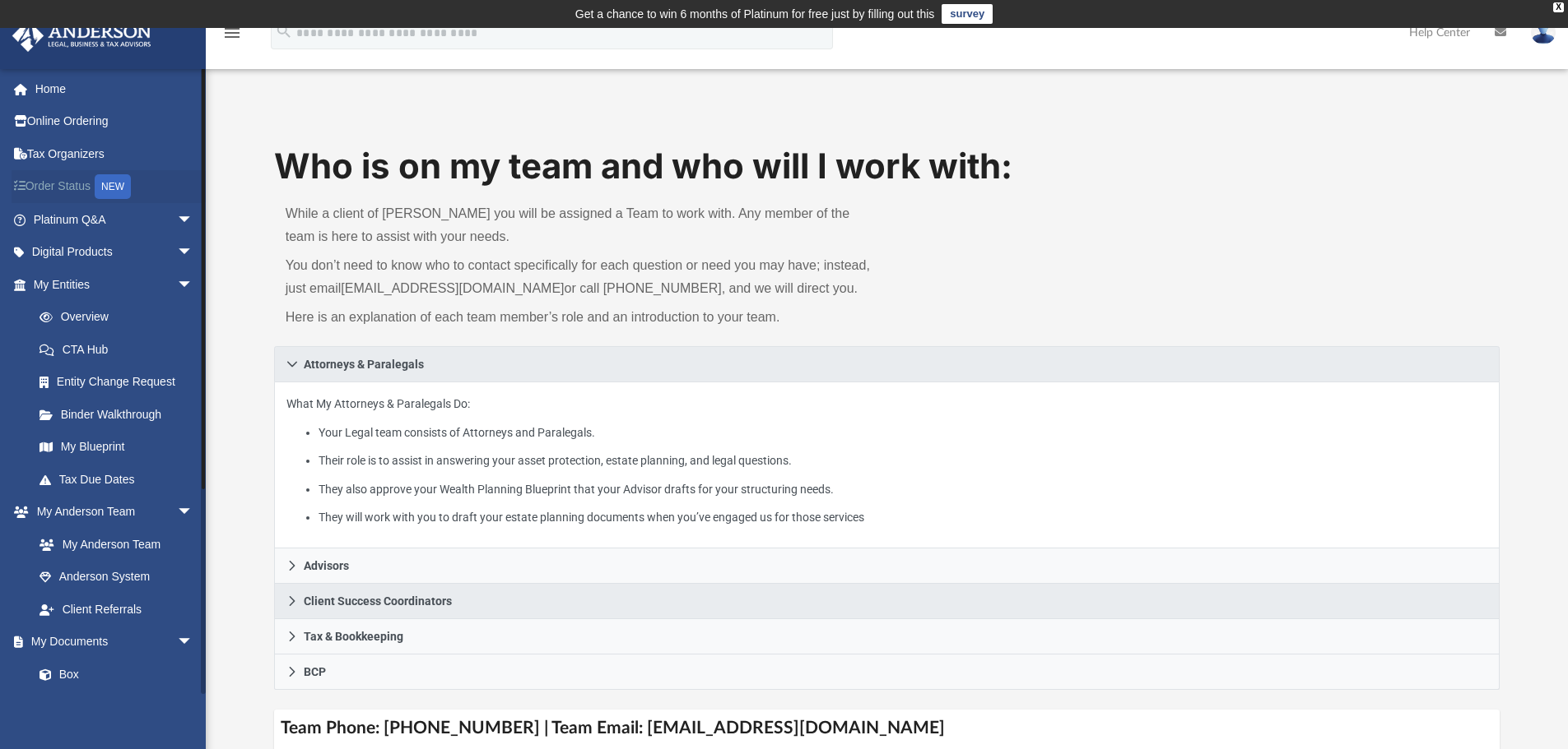
click at [53, 188] on link "Order Status NEW" at bounding box center [115, 187] width 207 height 34
